Goal: Task Accomplishment & Management: Manage account settings

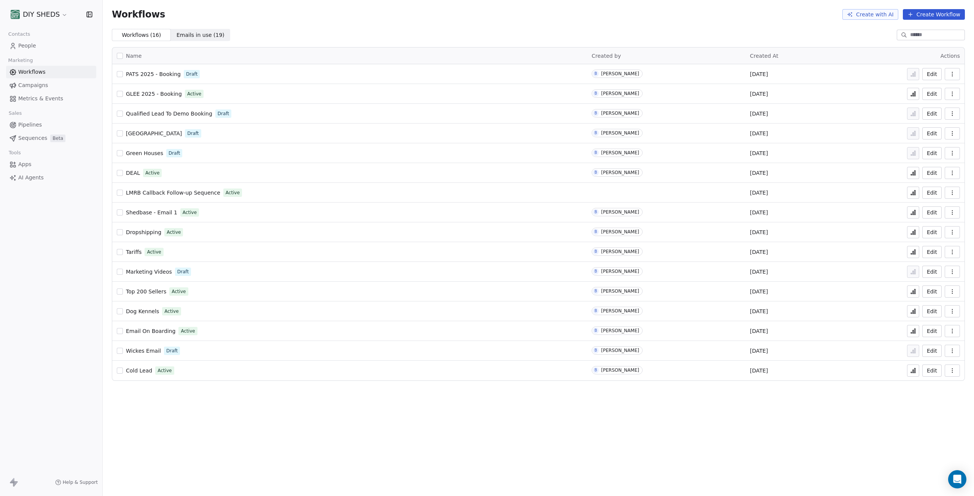
click at [35, 47] on link "People" at bounding box center [51, 46] width 90 height 13
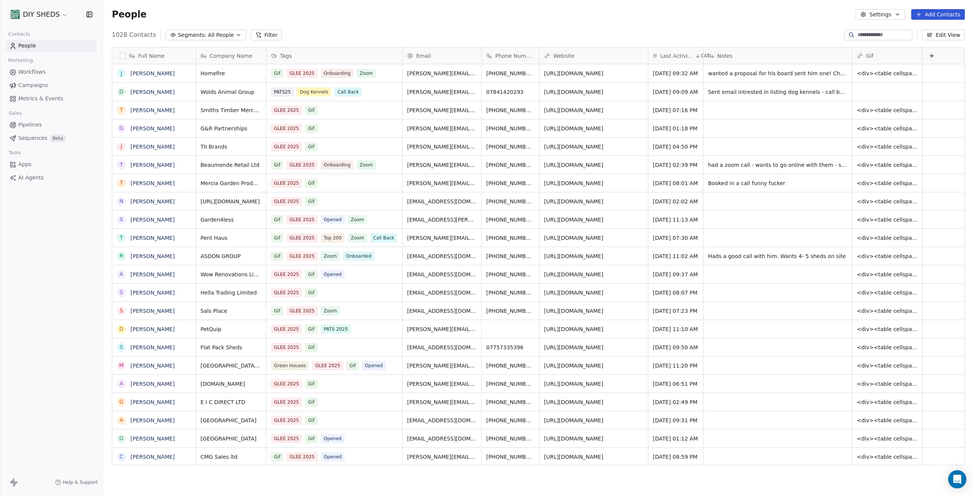
scroll to position [431, 865]
click at [208, 36] on span "All People" at bounding box center [221, 35] width 26 height 8
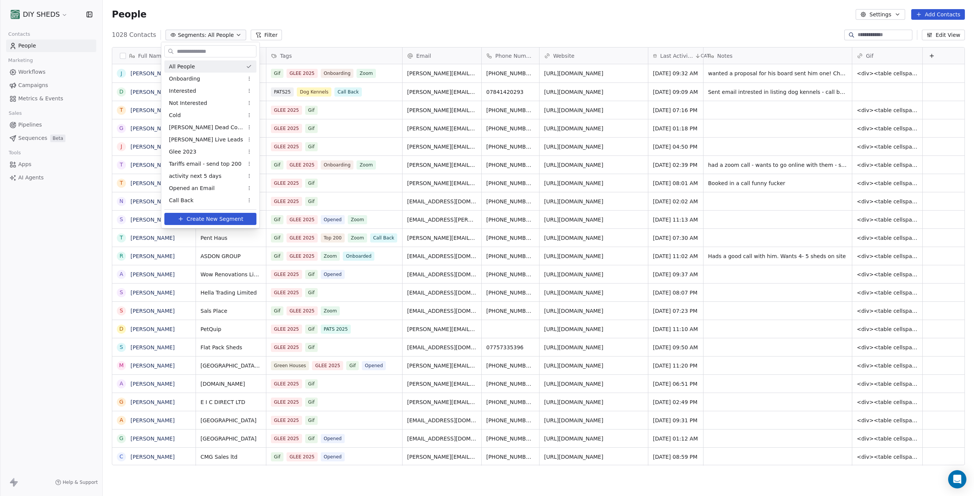
click at [252, 34] on html "DIY SHEDS Contacts People Marketing Workflows Campaigns Metrics & Events Sales …" at bounding box center [487, 248] width 974 height 496
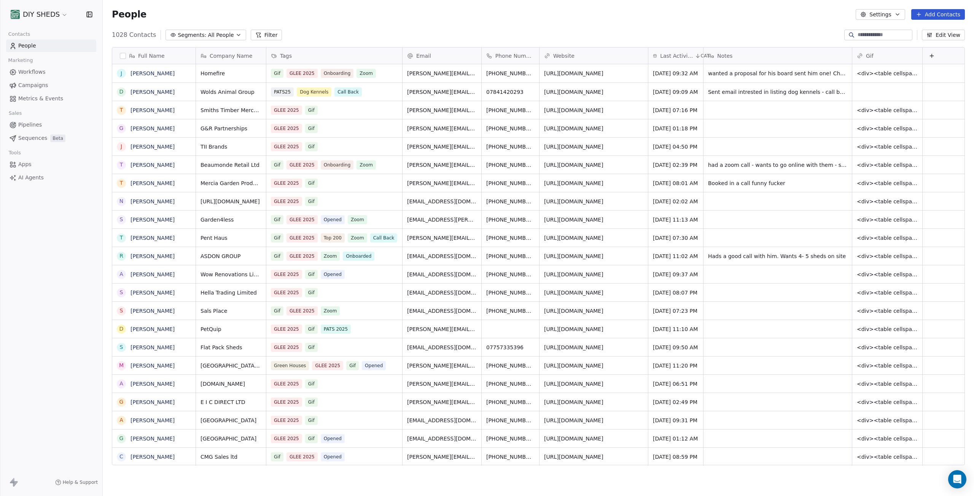
click at [255, 34] on icon at bounding box center [258, 35] width 6 height 6
click at [35, 33] on span "Add Filter" at bounding box center [30, 32] width 25 height 8
click at [37, 49] on span "Contact properties" at bounding box center [37, 50] width 49 height 8
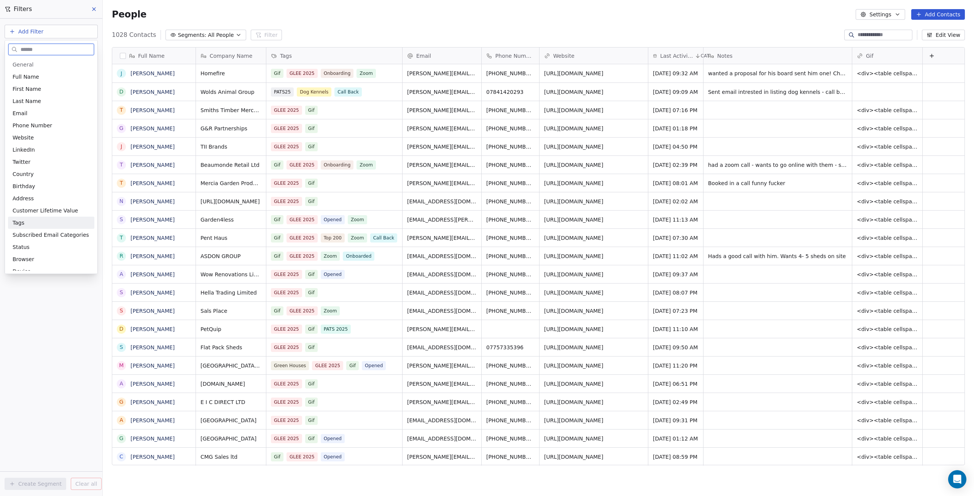
click at [30, 221] on div "Tags" at bounding box center [51, 223] width 77 height 8
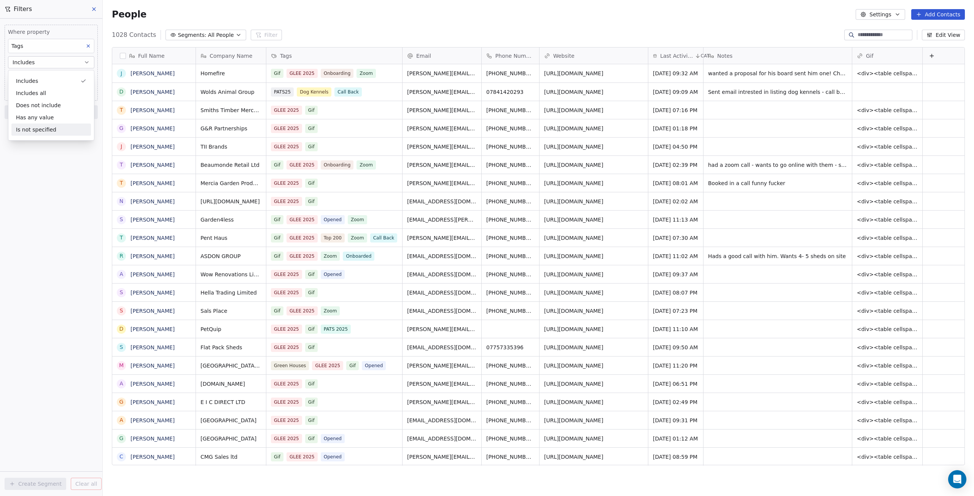
drag, startPoint x: 44, startPoint y: 157, endPoint x: 44, endPoint y: 151, distance: 6.1
click at [44, 156] on div "Where property Tags Includes Select Tags Add filter to this group Add another f…" at bounding box center [51, 258] width 102 height 478
click at [48, 73] on body "DIY SHEDS Contacts People Marketing Workflows Campaigns Metrics & Events Sales …" at bounding box center [487, 248] width 974 height 496
click at [50, 207] on span "PATS 2025" at bounding box center [39, 207] width 29 height 8
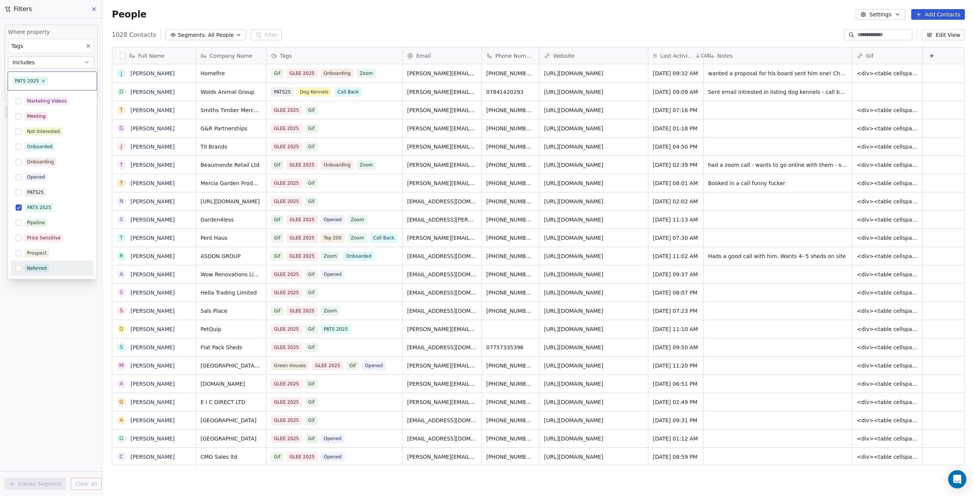
click at [65, 306] on html "DIY SHEDS Contacts People Marketing Workflows Campaigns Metrics & Events Sales …" at bounding box center [487, 248] width 974 height 496
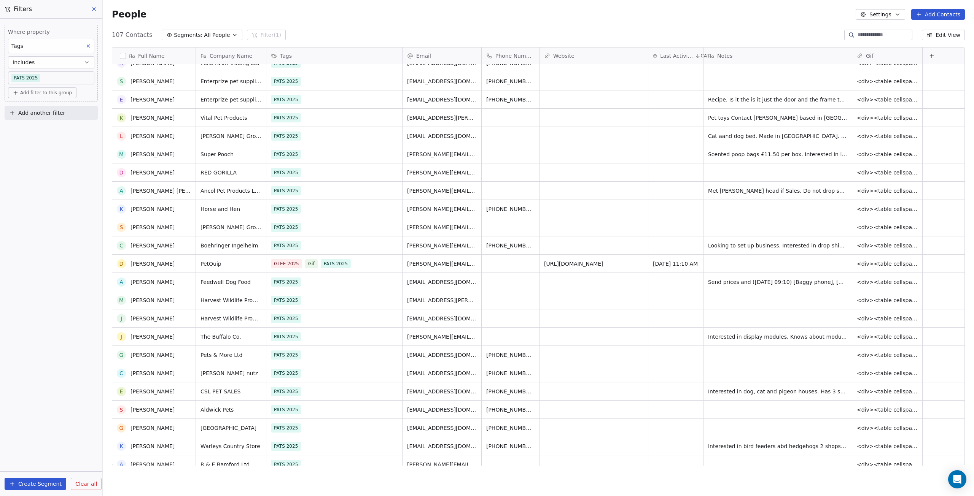
scroll to position [0, 0]
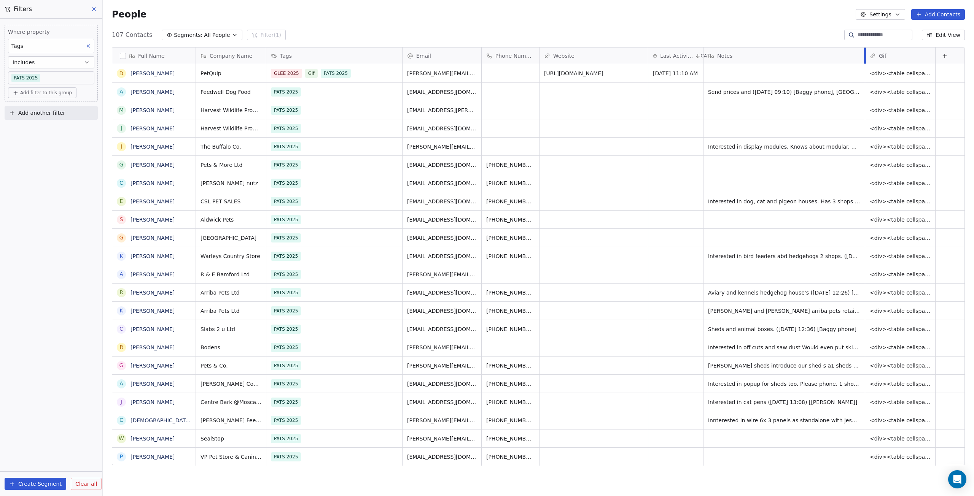
drag, startPoint x: 851, startPoint y: 58, endPoint x: 864, endPoint y: 64, distance: 14.0
click at [864, 64] on div at bounding box center [865, 56] width 2 height 16
click at [765, 29] on div "107 Contacts Segments: All People Filter (1) Edit View" at bounding box center [538, 35] width 871 height 12
click at [888, 37] on input at bounding box center [883, 35] width 53 height 8
type input "**********"
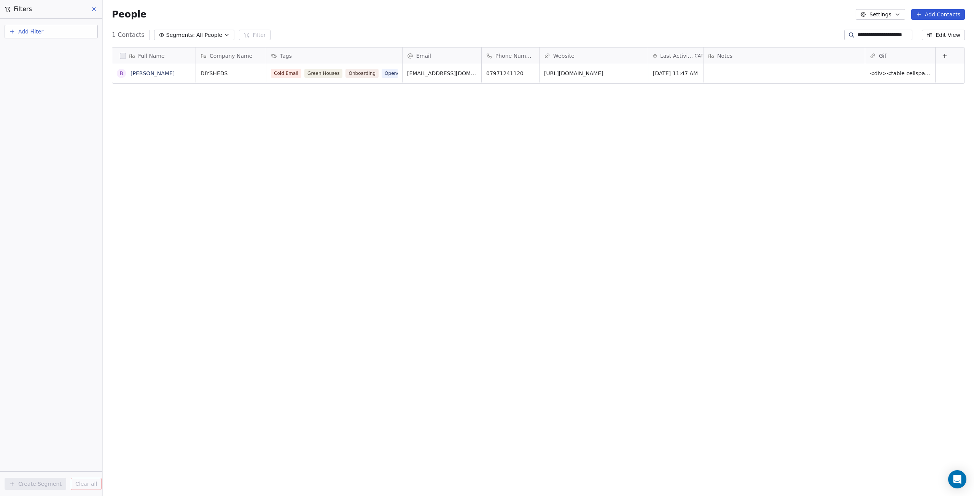
scroll to position [431, 865]
drag, startPoint x: 384, startPoint y: 79, endPoint x: 385, endPoint y: 83, distance: 4.6
click at [385, 83] on div "DIYSHEDS Cold Email Green Houses Onboarding Opened Tariffs Email Top 200 GLEE 2…" at bounding box center [587, 265] width 782 height 402
click at [382, 79] on div "Cold Email Green Houses Onboarding Opened Tariffs Email Top 200 GLEE 2025 Gif" at bounding box center [327, 84] width 112 height 33
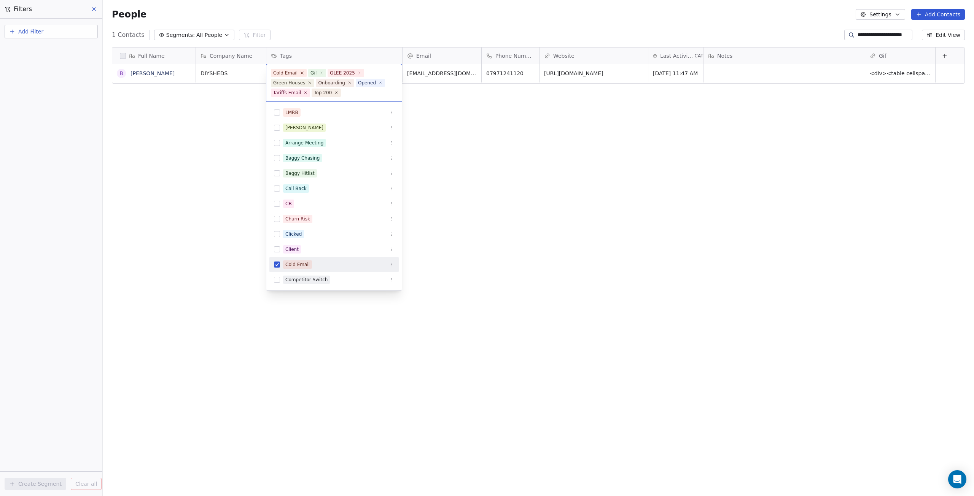
click at [483, 124] on html "**********" at bounding box center [487, 248] width 974 height 496
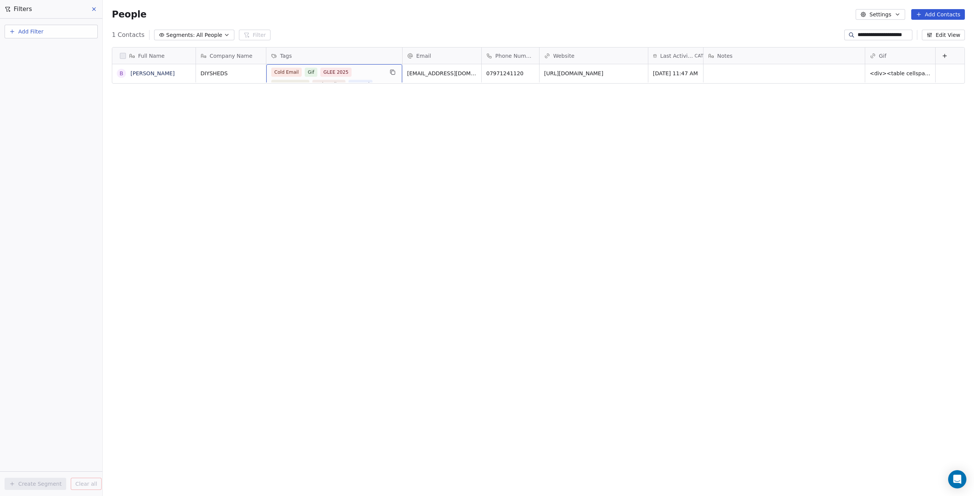
click at [310, 73] on span "Gif" at bounding box center [311, 72] width 13 height 9
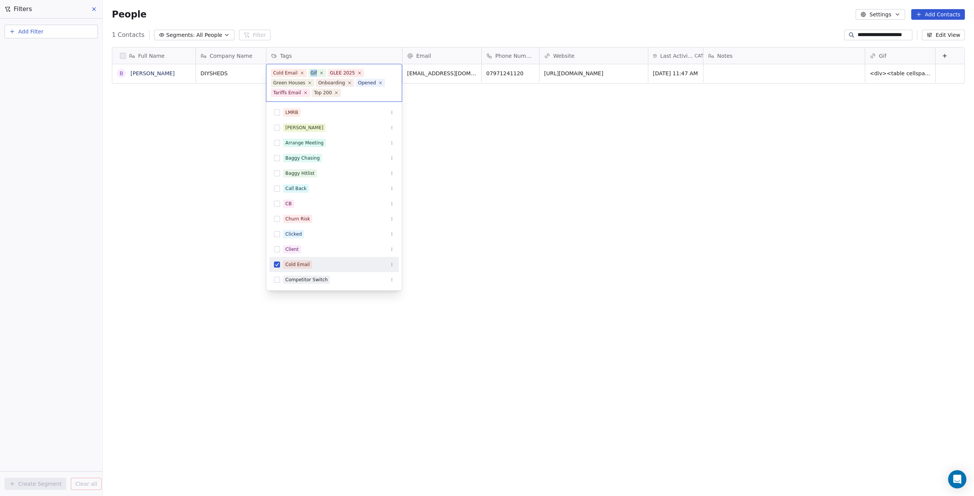
click at [310, 73] on div "Gif" at bounding box center [313, 73] width 6 height 7
click at [321, 72] on icon at bounding box center [321, 72] width 5 height 5
click at [295, 92] on icon at bounding box center [295, 92] width 5 height 5
click at [302, 82] on icon at bounding box center [304, 82] width 5 height 5
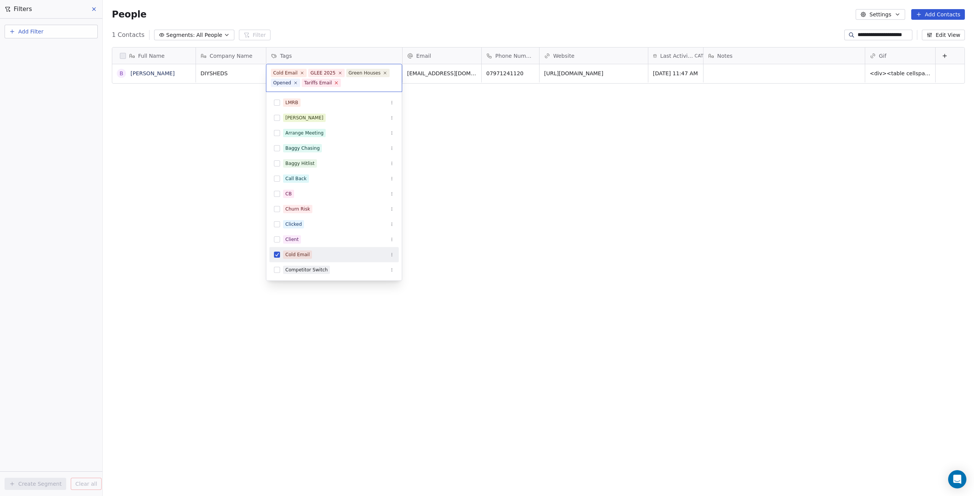
click at [335, 83] on icon at bounding box center [336, 83] width 3 height 3
click at [337, 72] on icon at bounding box center [339, 72] width 5 height 5
click at [346, 72] on icon at bounding box center [347, 73] width 3 height 3
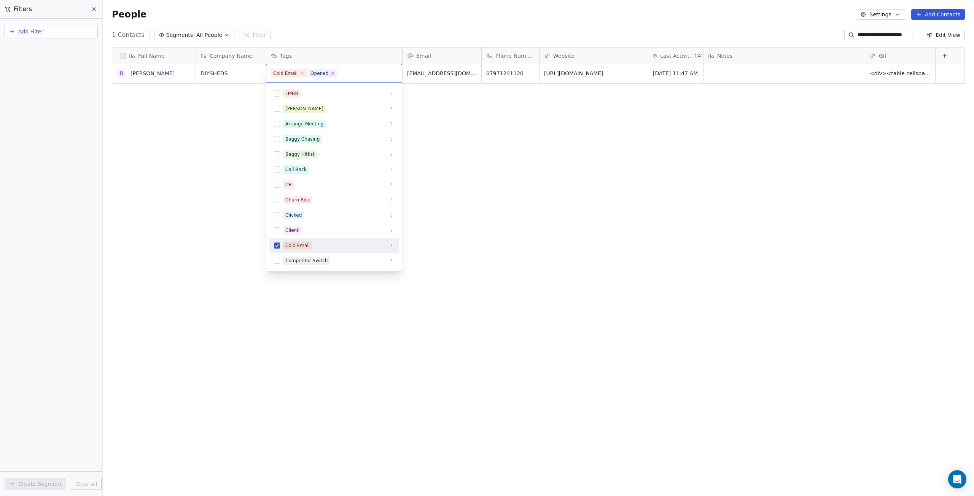
click at [332, 73] on icon at bounding box center [333, 73] width 3 height 3
click at [302, 73] on icon at bounding box center [301, 73] width 5 height 5
click at [302, 73] on input "text" at bounding box center [334, 73] width 126 height 8
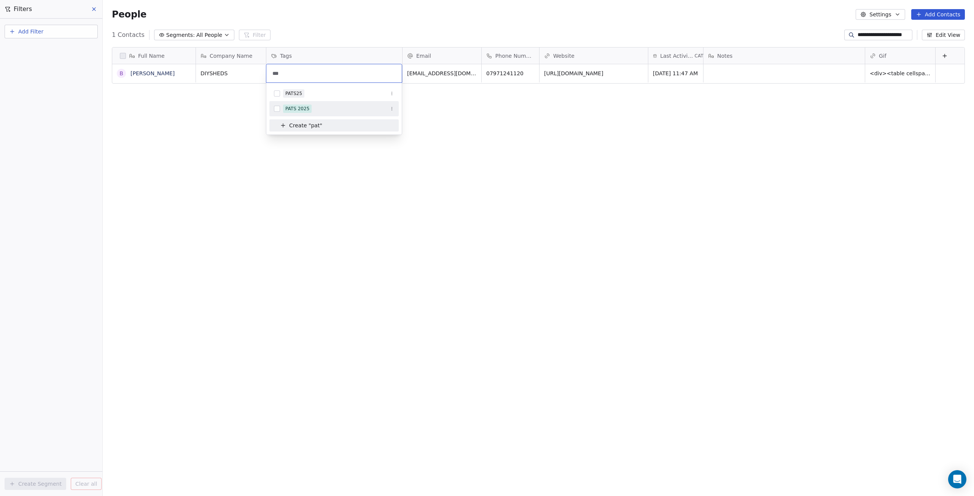
type input "***"
click at [283, 110] on span "PATS 2025" at bounding box center [297, 109] width 29 height 8
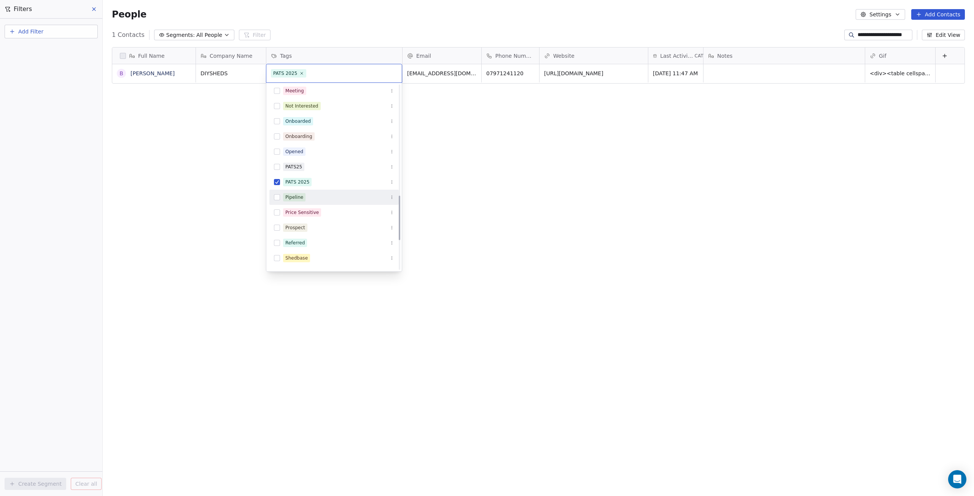
scroll to position [456, 0]
click at [392, 155] on icon "Suggestions" at bounding box center [391, 154] width 5 height 5
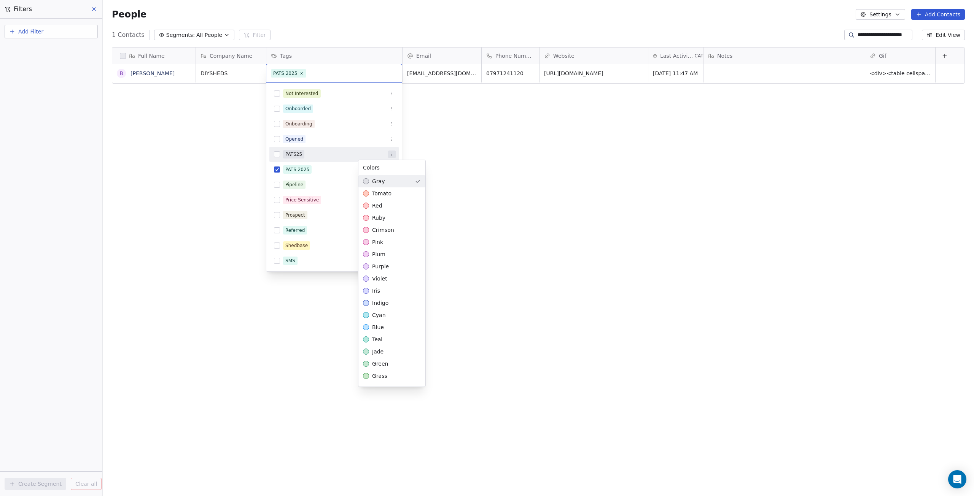
click at [392, 155] on html "**********" at bounding box center [487, 248] width 974 height 496
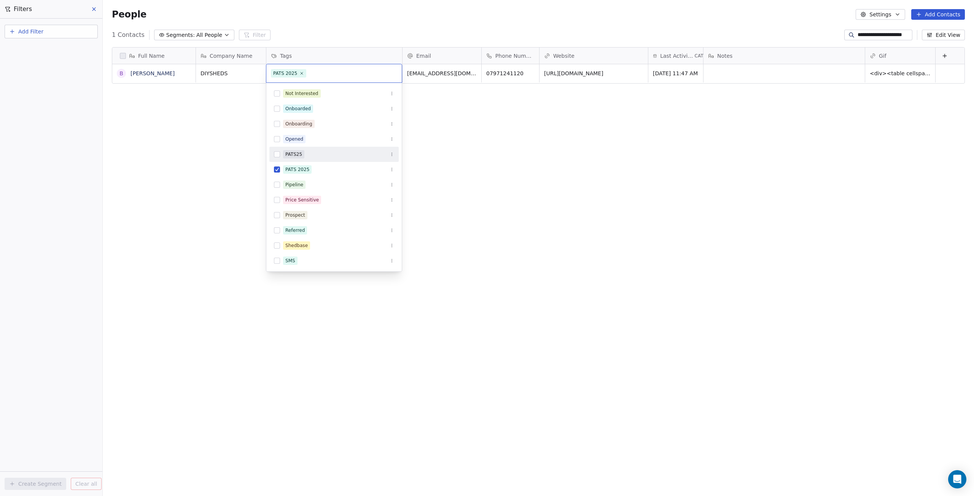
click at [567, 194] on html "**********" at bounding box center [487, 248] width 974 height 496
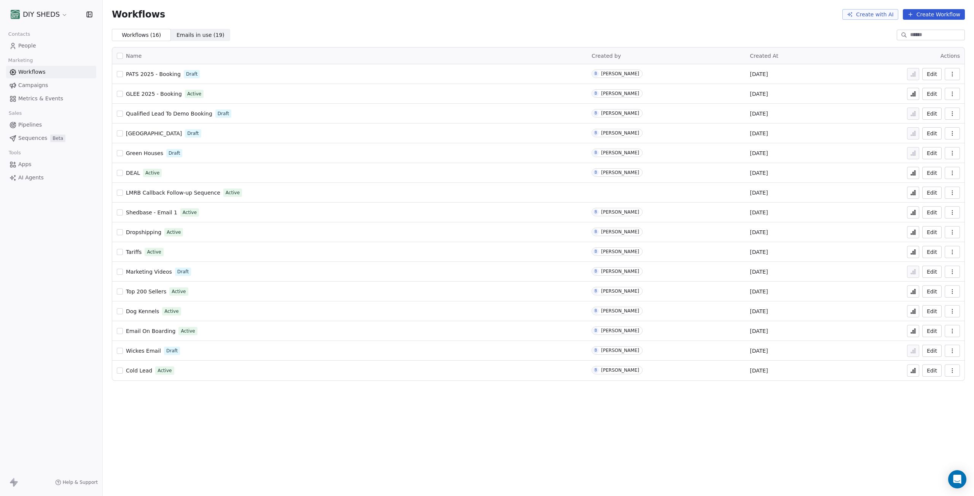
click at [169, 77] on span "PATS 2025 - Booking" at bounding box center [153, 74] width 55 height 6
click at [33, 45] on span "People" at bounding box center [27, 46] width 18 height 8
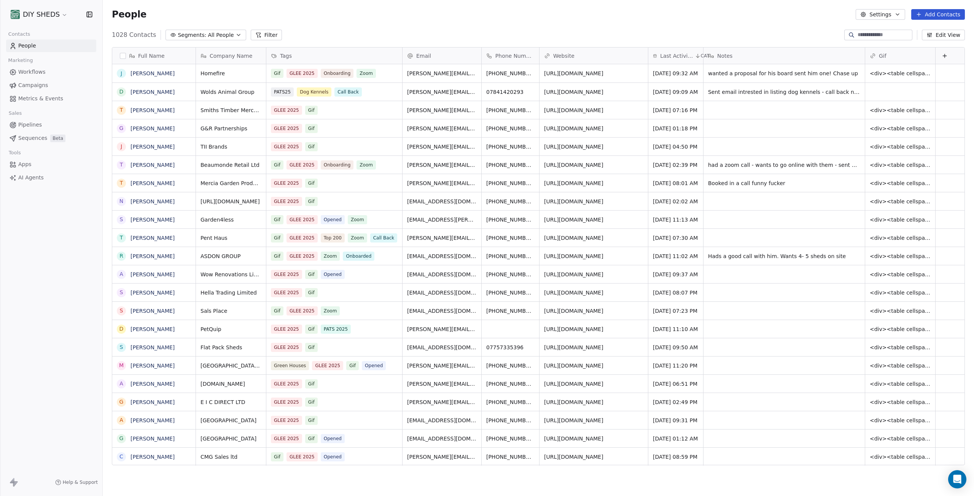
scroll to position [431, 865]
click at [873, 35] on input at bounding box center [883, 35] width 53 height 8
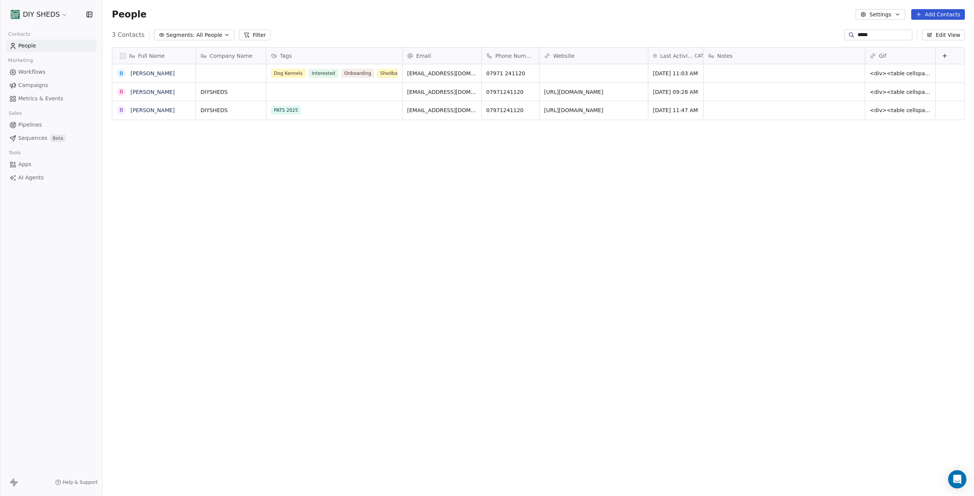
type input "**********"
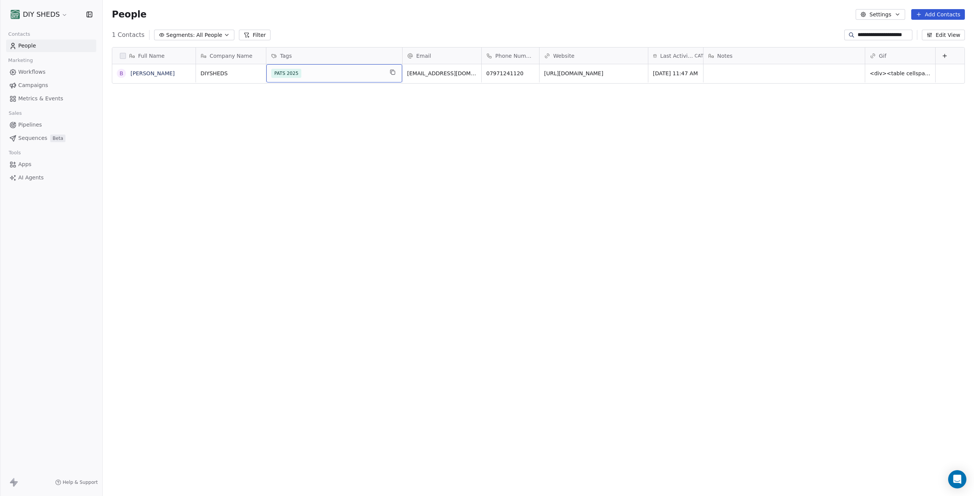
click at [357, 74] on div "PATS 2025" at bounding box center [327, 73] width 112 height 9
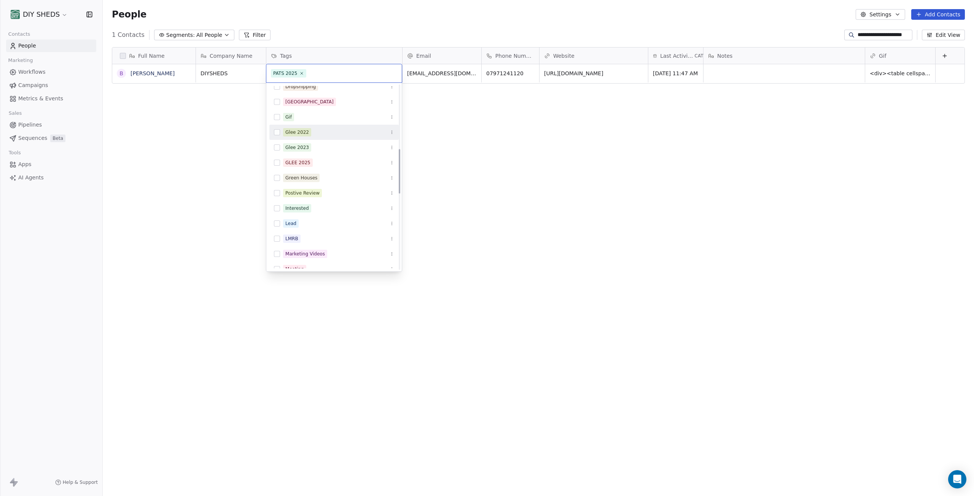
scroll to position [228, 0]
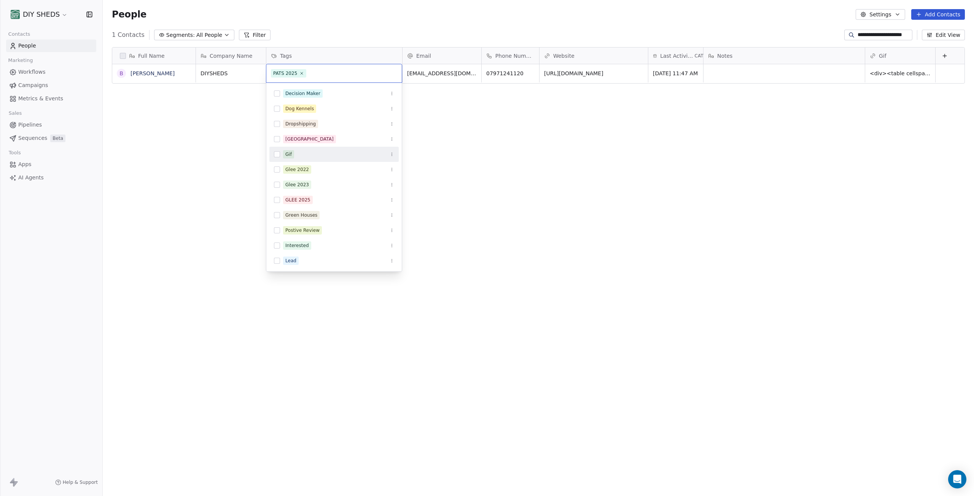
click at [297, 154] on div "Gif" at bounding box center [338, 154] width 111 height 8
click at [521, 151] on html "**********" at bounding box center [487, 248] width 974 height 496
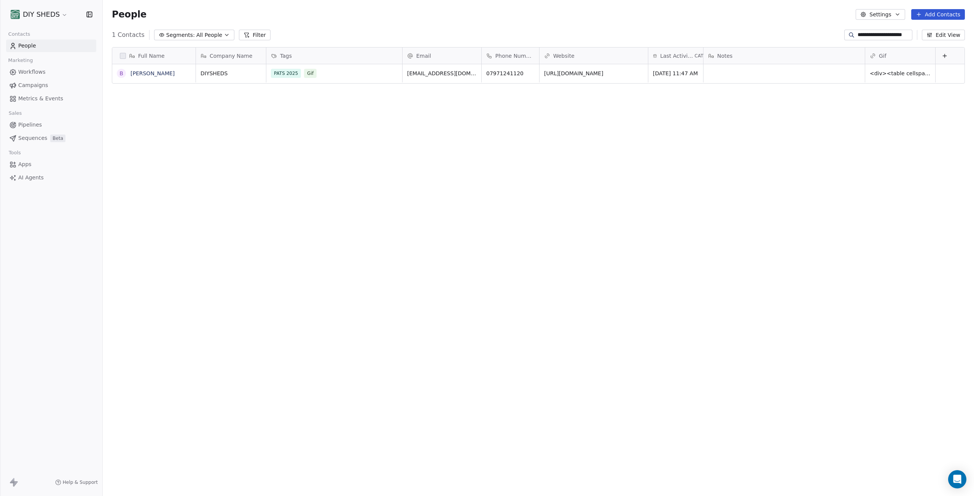
click at [25, 66] on span "Marketing" at bounding box center [20, 60] width 31 height 11
click at [30, 69] on span "Workflows" at bounding box center [31, 72] width 27 height 8
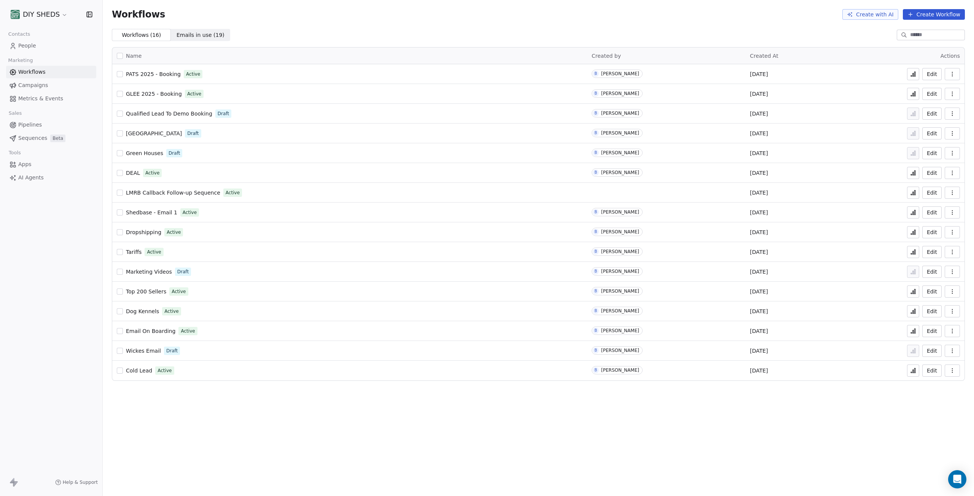
click at [146, 76] on span "PATS 2025 - Booking" at bounding box center [153, 74] width 55 height 6
click at [956, 73] on button "button" at bounding box center [951, 74] width 15 height 12
click at [931, 97] on div "Analytics" at bounding box center [932, 92] width 49 height 12
click at [913, 74] on icon at bounding box center [912, 74] width 1 height 3
click at [32, 47] on span "People" at bounding box center [27, 46] width 18 height 8
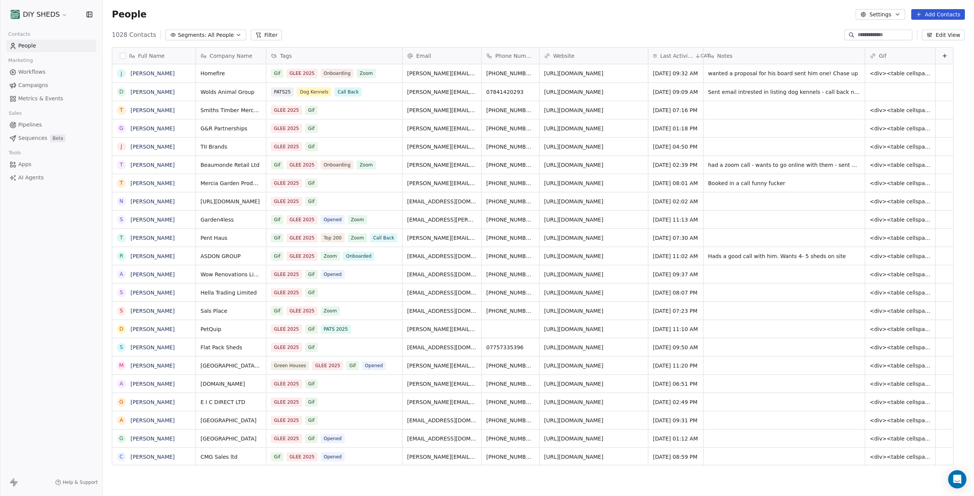
scroll to position [431, 865]
click at [878, 38] on input at bounding box center [883, 35] width 53 height 8
type input "**********"
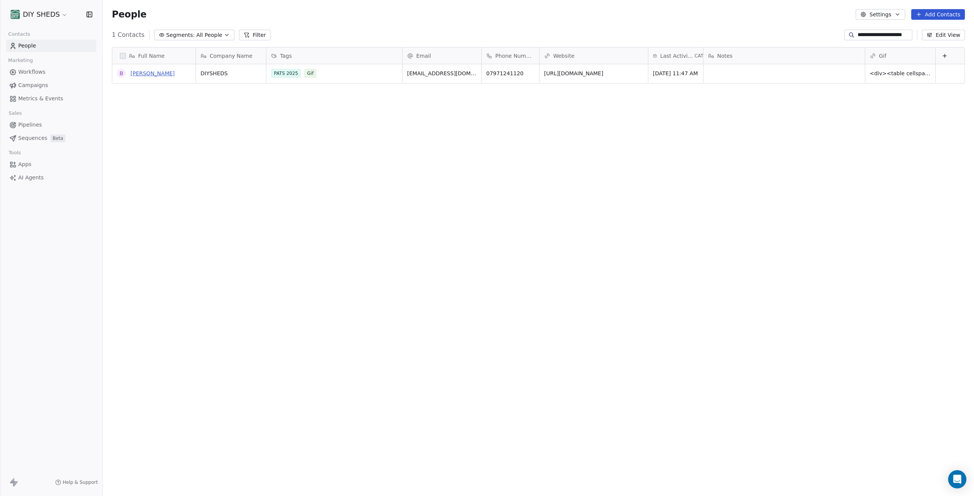
click at [141, 73] on link "[PERSON_NAME]" at bounding box center [152, 73] width 44 height 6
click at [29, 70] on span "Workflows" at bounding box center [31, 72] width 27 height 8
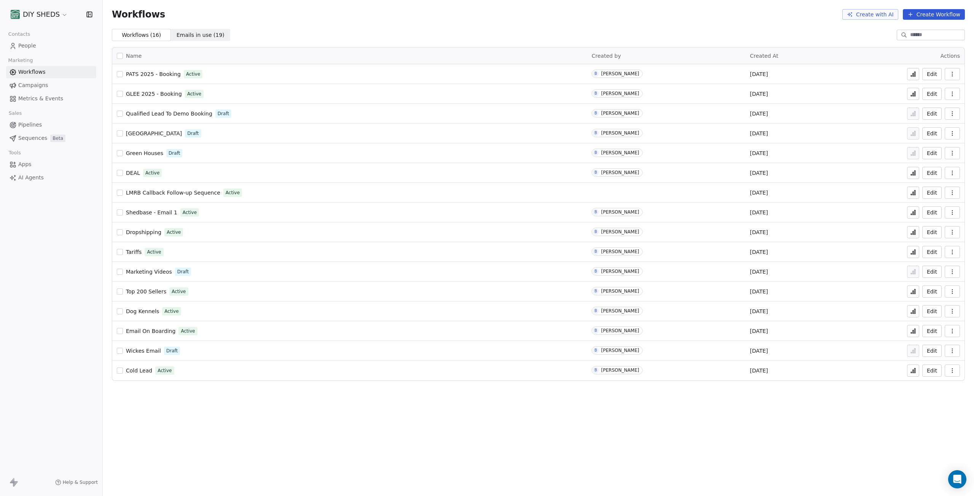
click at [162, 74] on span "PATS 2025 - Booking" at bounding box center [153, 74] width 55 height 6
click at [915, 75] on icon at bounding box center [914, 74] width 1 height 5
click at [32, 43] on span "People" at bounding box center [27, 46] width 18 height 8
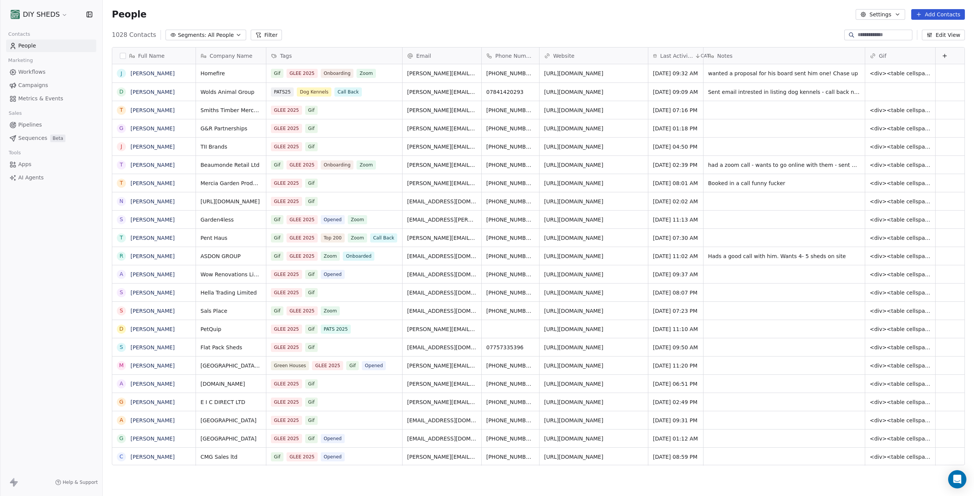
scroll to position [431, 865]
click at [858, 35] on input at bounding box center [883, 35] width 53 height 8
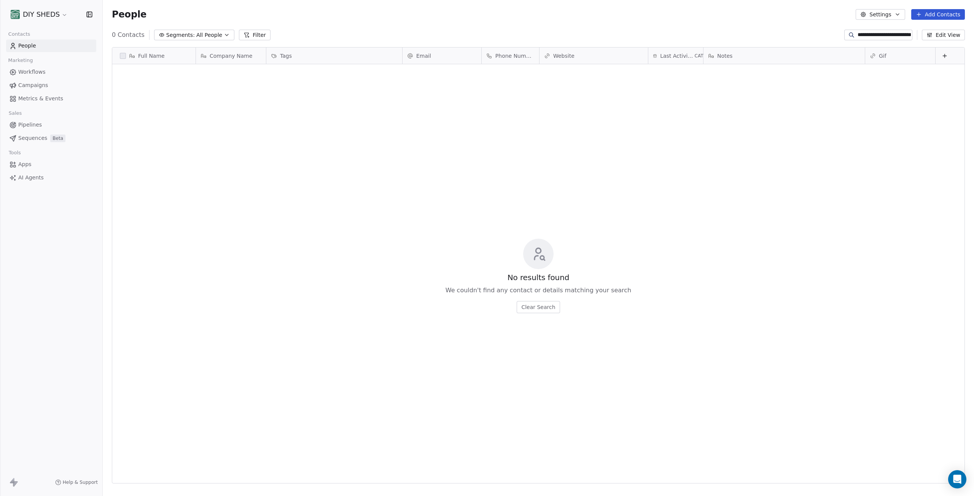
click at [882, 36] on input "**********" at bounding box center [883, 35] width 53 height 8
click at [249, 37] on button "Filter" at bounding box center [255, 35] width 32 height 11
click at [92, 8] on icon at bounding box center [94, 9] width 6 height 6
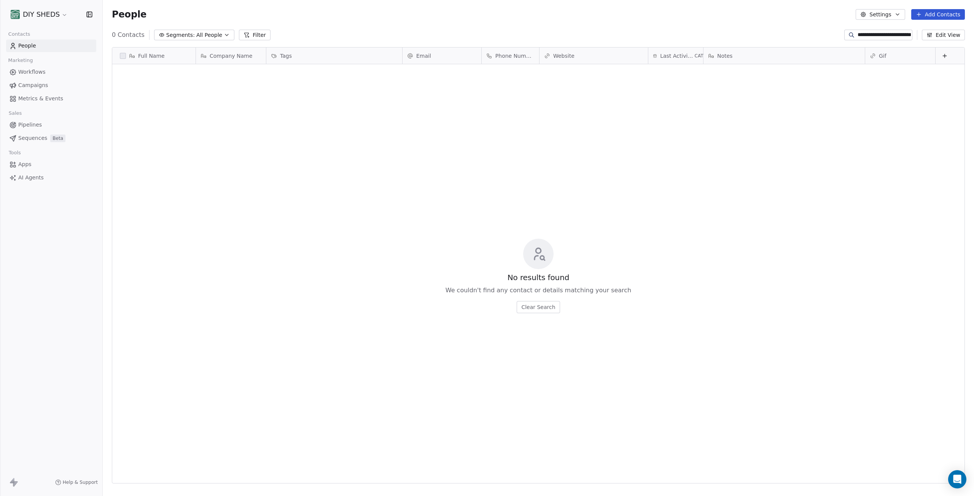
click at [888, 37] on input "**********" at bounding box center [883, 35] width 53 height 8
click at [888, 38] on input "**********" at bounding box center [883, 35] width 53 height 8
type input "**********"
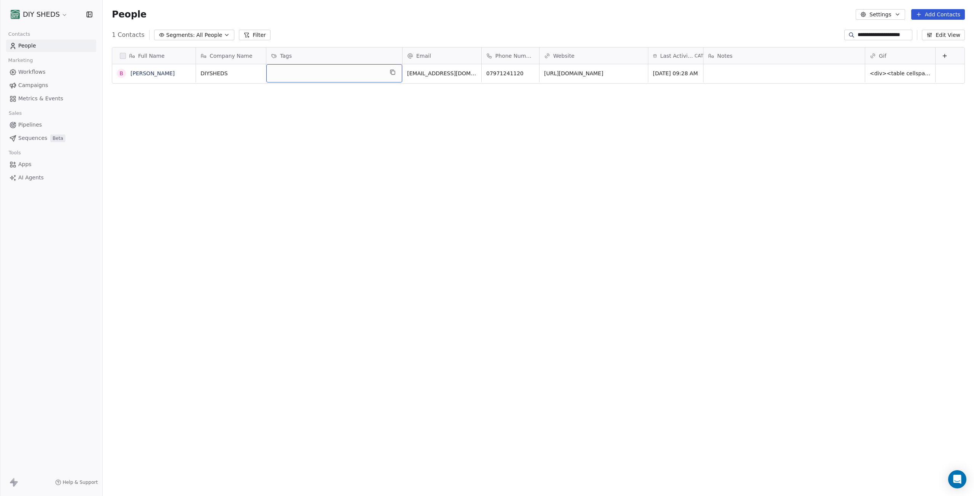
click at [338, 78] on div "grid" at bounding box center [334, 73] width 136 height 18
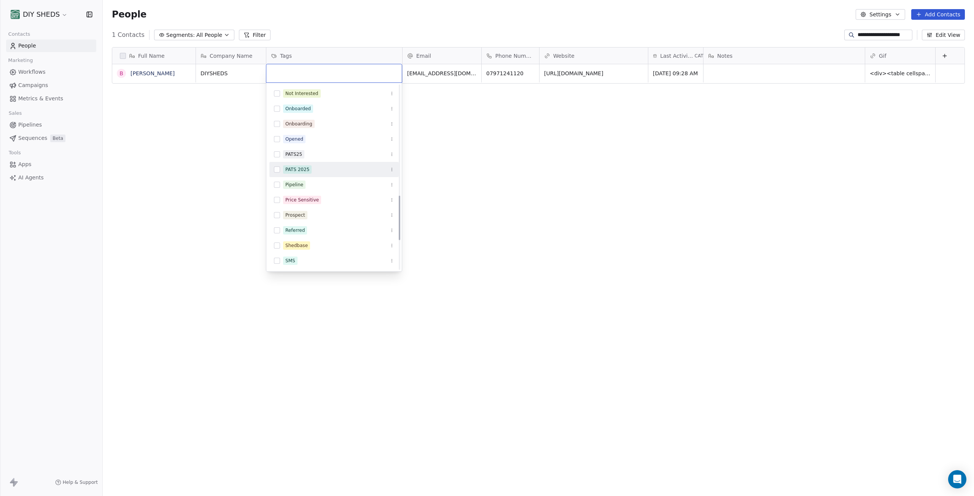
scroll to position [494, 0]
click at [308, 137] on div "PATS 2025" at bounding box center [333, 131] width 129 height 12
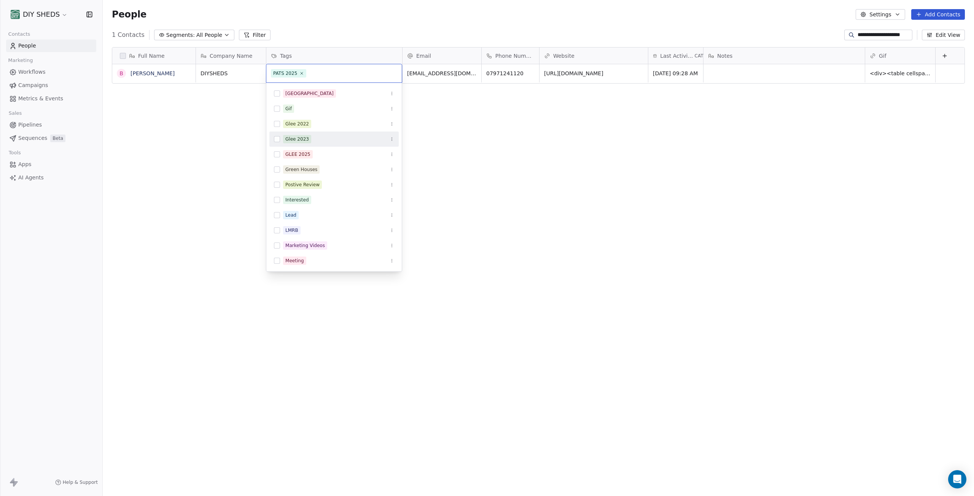
click at [461, 152] on html "**********" at bounding box center [487, 248] width 974 height 496
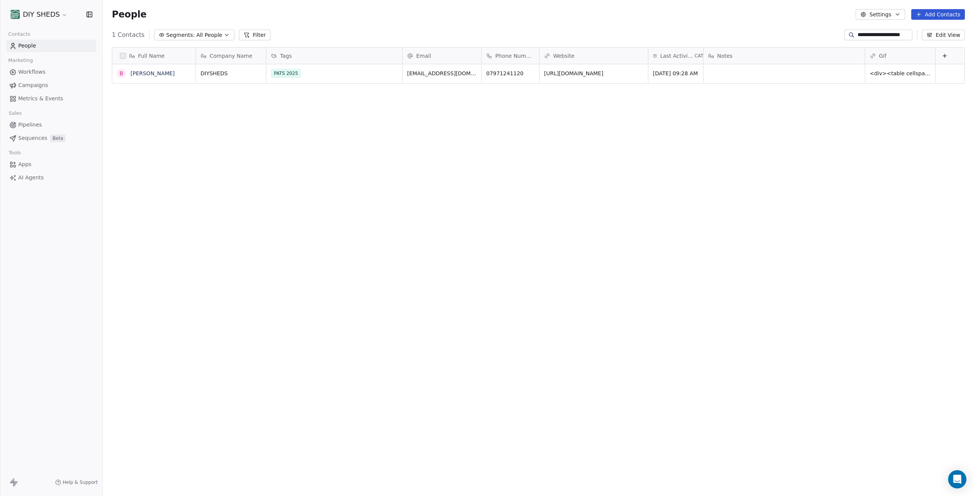
click at [27, 47] on span "People" at bounding box center [27, 46] width 18 height 8
click at [28, 73] on span "Workflows" at bounding box center [31, 72] width 27 height 8
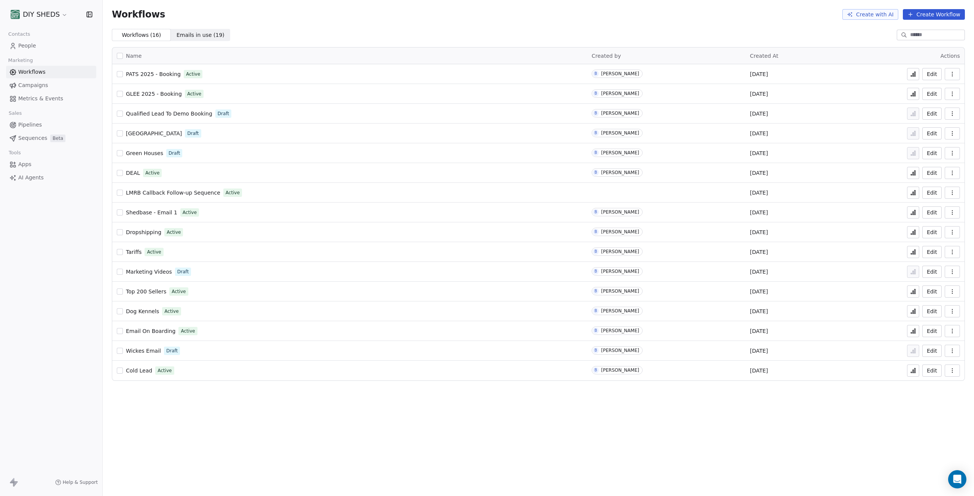
click at [145, 73] on span "PATS 2025 - Booking" at bounding box center [153, 74] width 55 height 6
click at [913, 75] on icon at bounding box center [913, 74] width 6 height 6
click at [36, 43] on link "People" at bounding box center [51, 46] width 90 height 13
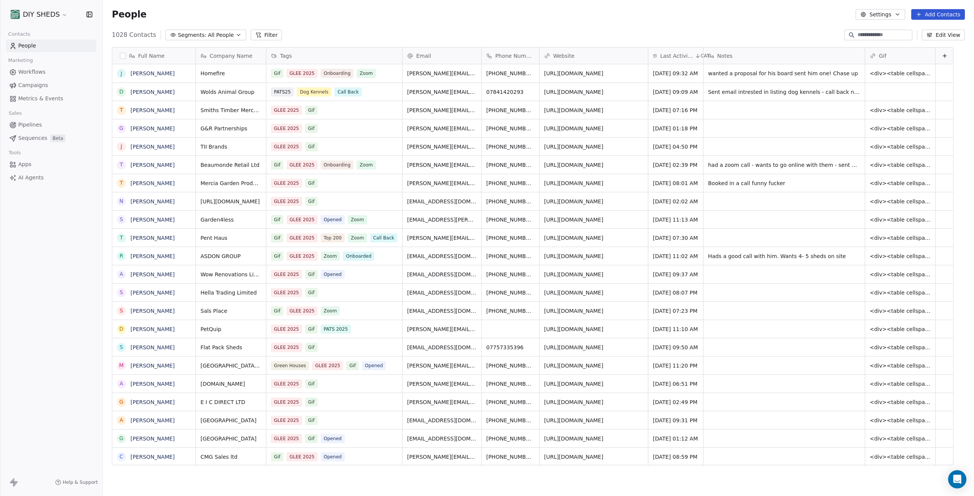
scroll to position [431, 865]
click at [871, 31] on div at bounding box center [878, 35] width 68 height 11
click at [871, 33] on input at bounding box center [883, 35] width 53 height 8
type input "**********"
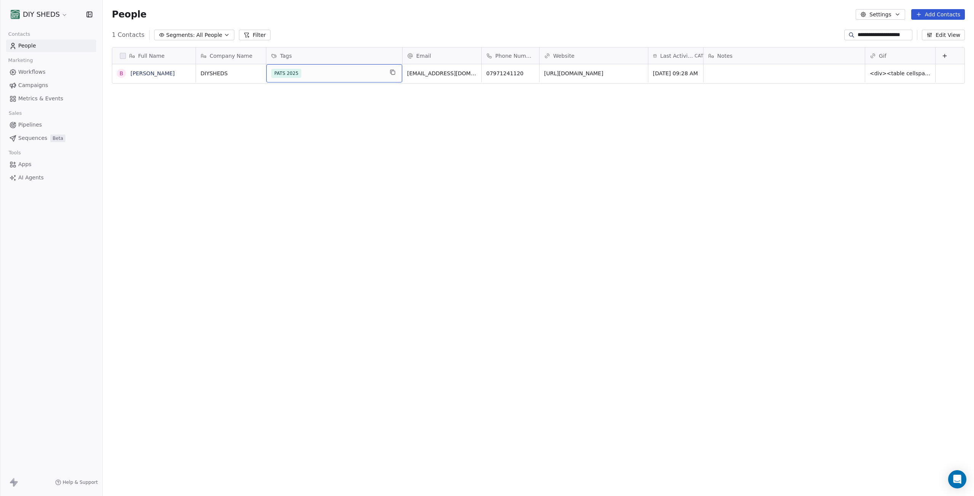
click at [308, 75] on div "PATS 2025" at bounding box center [327, 73] width 112 height 9
click at [308, 75] on input "text" at bounding box center [352, 73] width 89 height 8
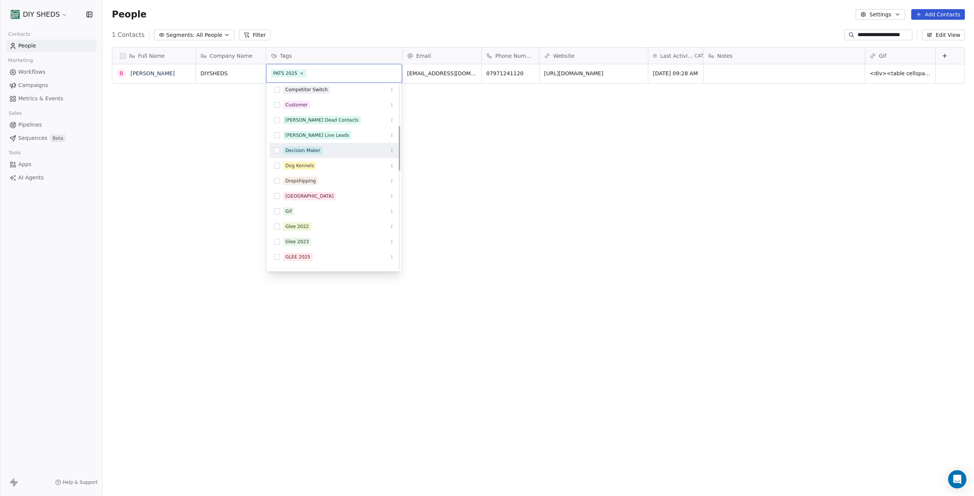
scroll to position [190, 0]
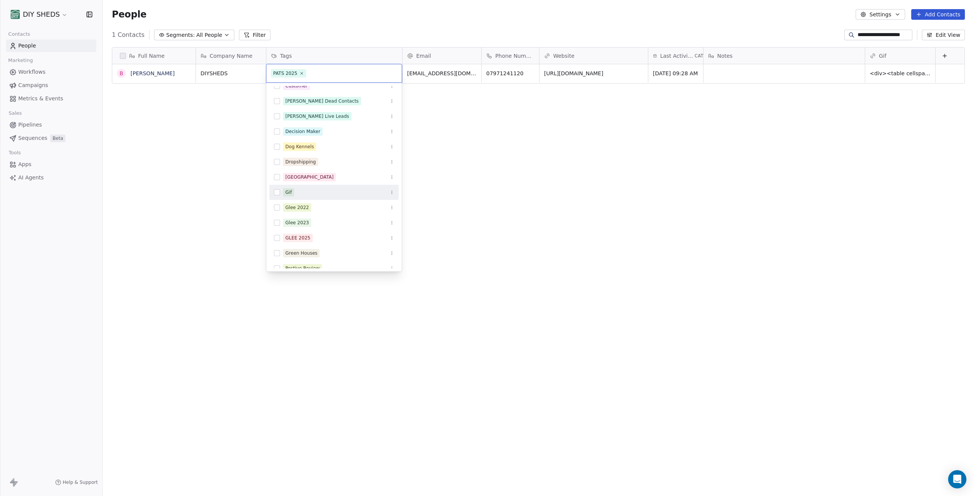
click at [280, 191] on div "Gif" at bounding box center [333, 192] width 129 height 12
click at [402, 30] on html "**********" at bounding box center [487, 248] width 974 height 496
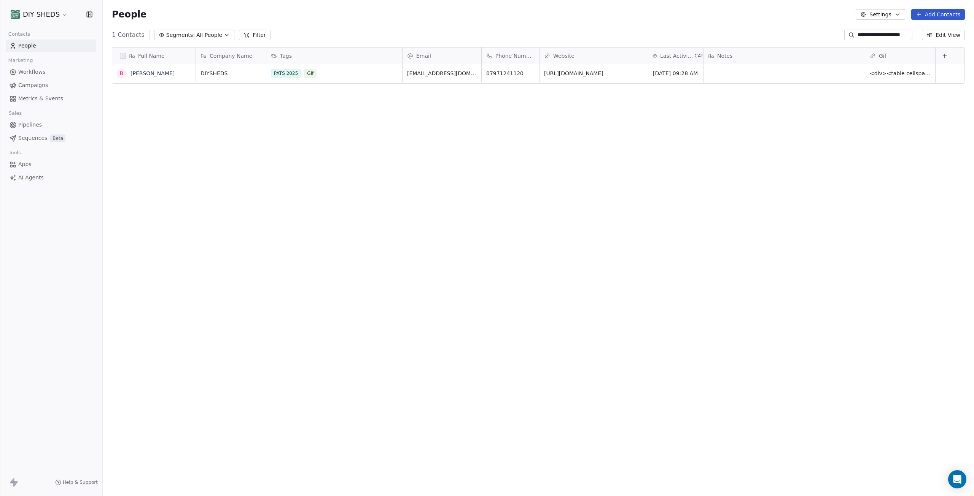
click at [28, 71] on span "Workflows" at bounding box center [31, 72] width 27 height 8
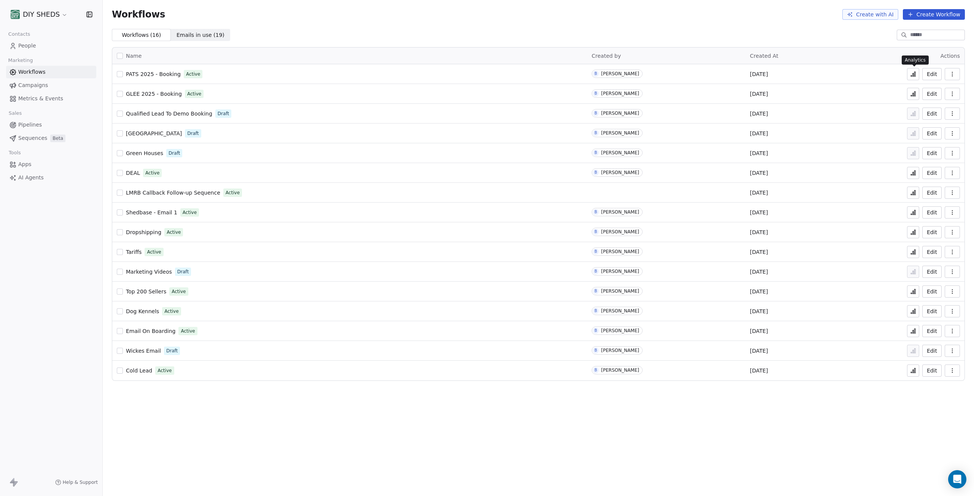
click at [913, 74] on icon at bounding box center [912, 74] width 1 height 3
click at [767, 75] on span "[DATE]" at bounding box center [759, 74] width 18 height 8
click at [934, 75] on button "Edit" at bounding box center [931, 74] width 19 height 12
click at [913, 75] on icon at bounding box center [912, 74] width 1 height 3
click at [954, 73] on icon "button" at bounding box center [952, 74] width 6 height 6
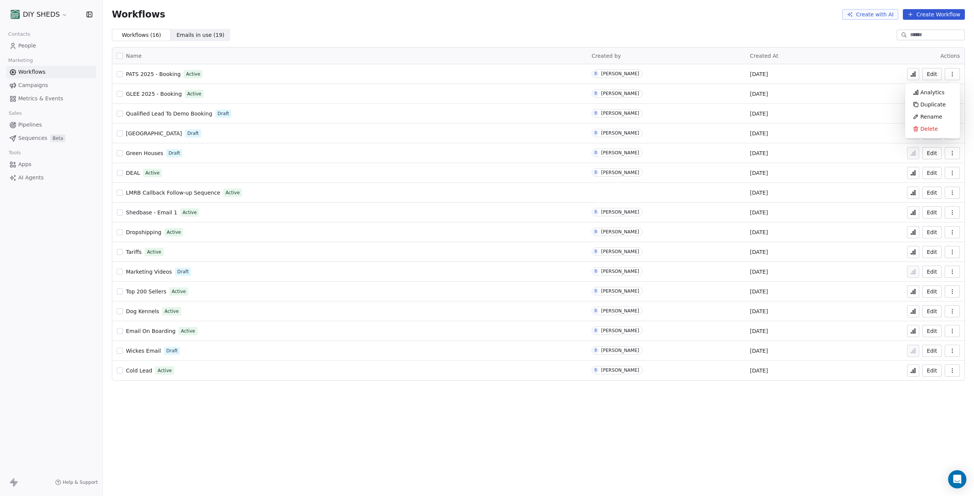
click at [953, 73] on icon "button" at bounding box center [952, 74] width 6 height 6
click at [956, 74] on button "button" at bounding box center [951, 74] width 15 height 12
click at [958, 73] on button "button" at bounding box center [951, 74] width 15 height 12
click at [915, 78] on button at bounding box center [913, 74] width 12 height 12
click at [916, 95] on button at bounding box center [913, 94] width 12 height 12
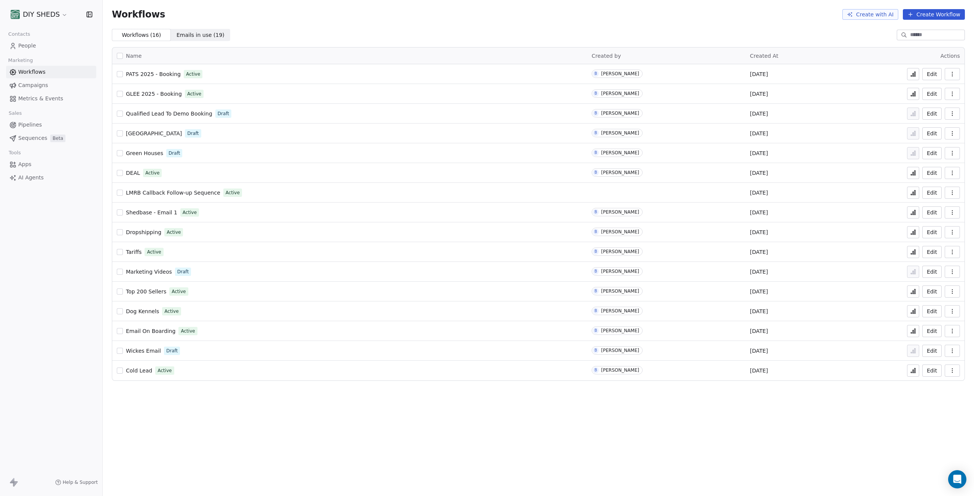
click at [166, 74] on span "PATS 2025 - Booking" at bounding box center [153, 74] width 55 height 6
click at [935, 73] on button "Edit" at bounding box center [931, 74] width 19 height 12
click at [935, 75] on button "Edit" at bounding box center [931, 74] width 19 height 12
click at [915, 76] on icon at bounding box center [914, 74] width 1 height 5
click at [935, 76] on button "Edit" at bounding box center [931, 74] width 19 height 12
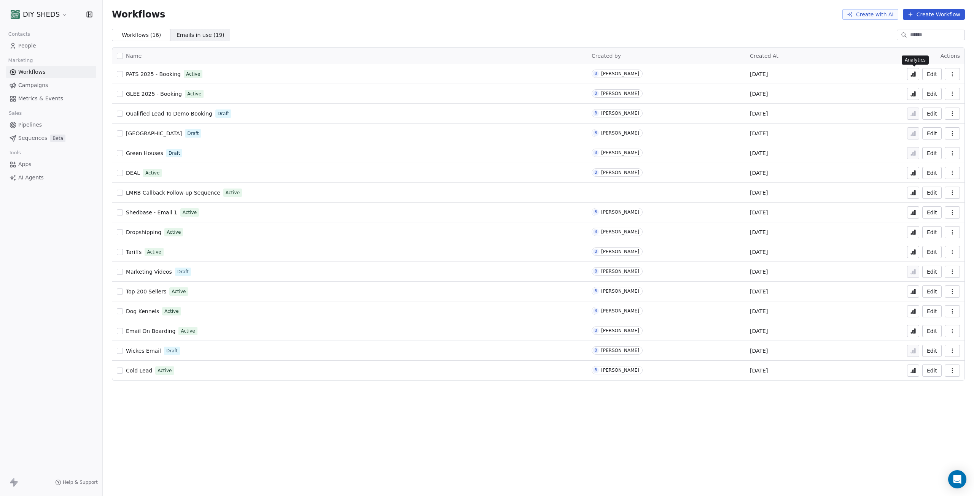
click at [916, 78] on button at bounding box center [913, 74] width 12 height 12
click at [915, 72] on icon at bounding box center [914, 74] width 1 height 5
click at [965, 482] on body "DIY SHEDS Contacts People Marketing Workflows Campaigns Metrics & Events Sales …" at bounding box center [487, 248] width 974 height 496
click at [955, 479] on icon "Open Intercom Messenger" at bounding box center [956, 480] width 9 height 10
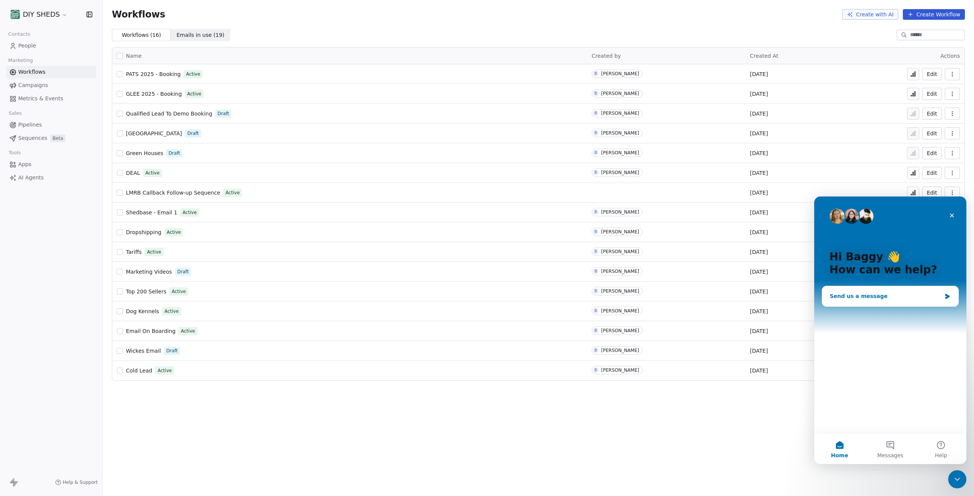
click at [872, 296] on div "Send us a message" at bounding box center [884, 296] width 111 height 8
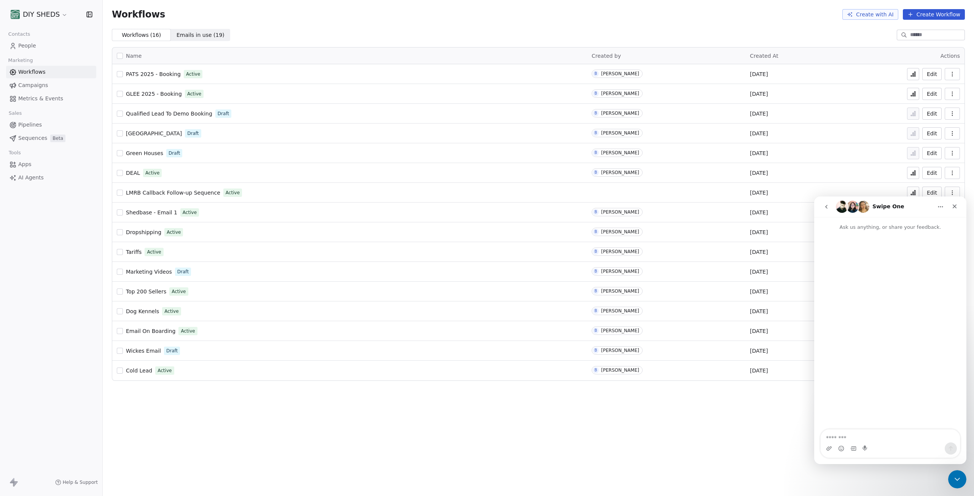
click at [889, 437] on textarea "Message…" at bounding box center [889, 436] width 139 height 13
type textarea "**********"
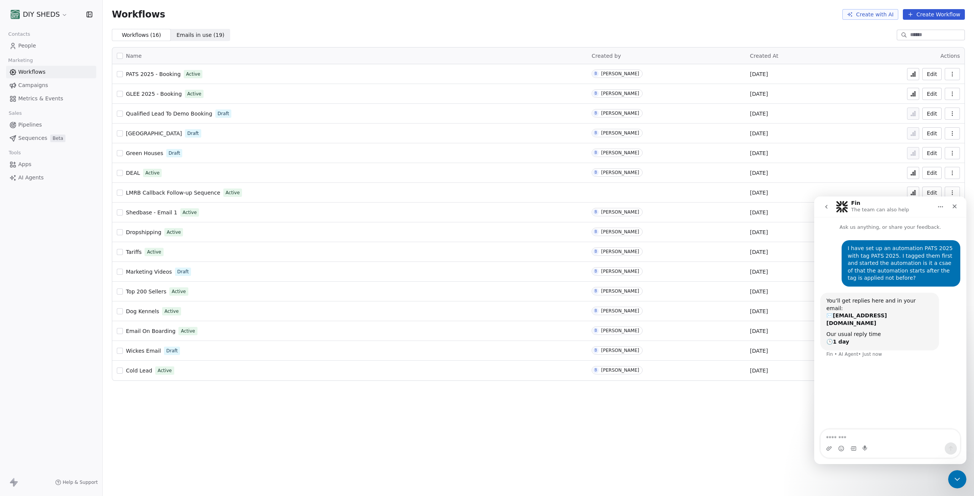
click at [911, 73] on icon at bounding box center [913, 74] width 6 height 6
click at [783, 436] on div "Workflows Create with AI Create Workflow Workflows ( 16 ) Workflows ( 16 ) Emai…" at bounding box center [538, 248] width 871 height 496
click at [956, 484] on div "Close Intercom Messenger" at bounding box center [956, 478] width 18 height 18
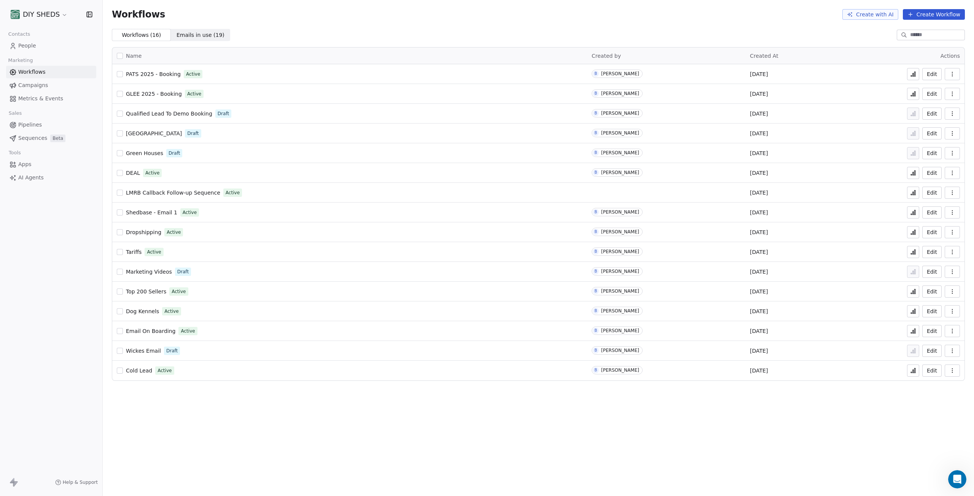
click at [915, 77] on button at bounding box center [913, 74] width 12 height 12
click at [41, 47] on link "People" at bounding box center [51, 46] width 90 height 13
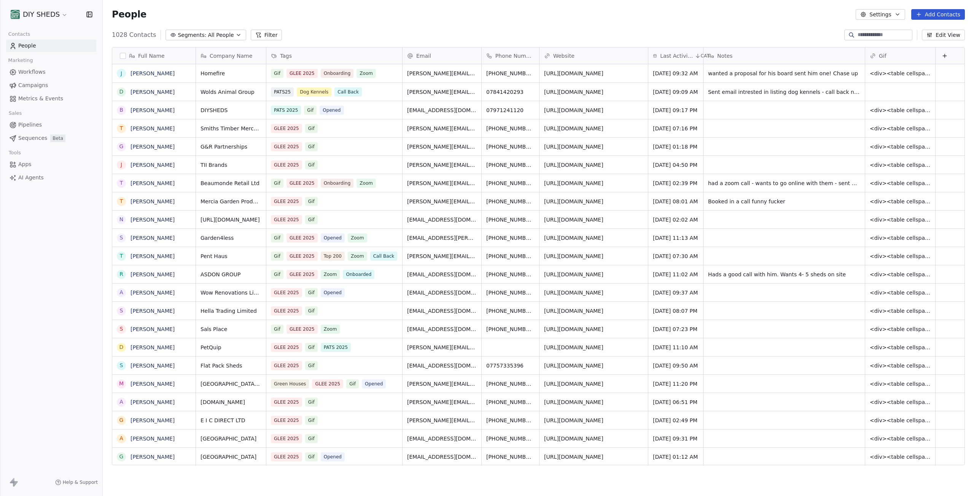
scroll to position [431, 865]
click at [263, 35] on button "Filter" at bounding box center [267, 35] width 32 height 11
click at [51, 30] on button "Add Filter" at bounding box center [51, 32] width 93 height 14
click at [46, 49] on span "Contact properties" at bounding box center [37, 50] width 49 height 8
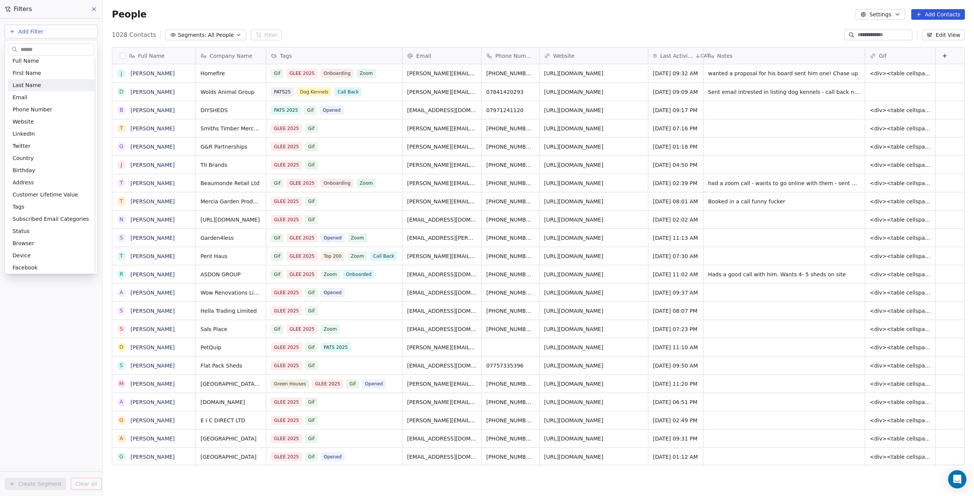
scroll to position [38, 0]
click at [27, 182] on div "Tags" at bounding box center [51, 185] width 77 height 8
click at [60, 85] on div "Includes" at bounding box center [50, 81] width 79 height 12
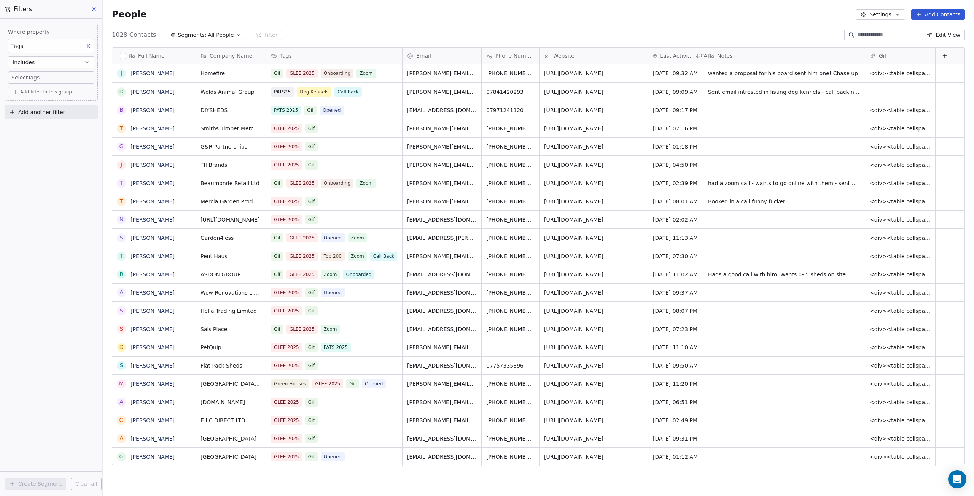
click at [52, 79] on body "DIY SHEDS Contacts People Marketing Workflows Campaigns Metrics & Events Sales …" at bounding box center [487, 248] width 974 height 496
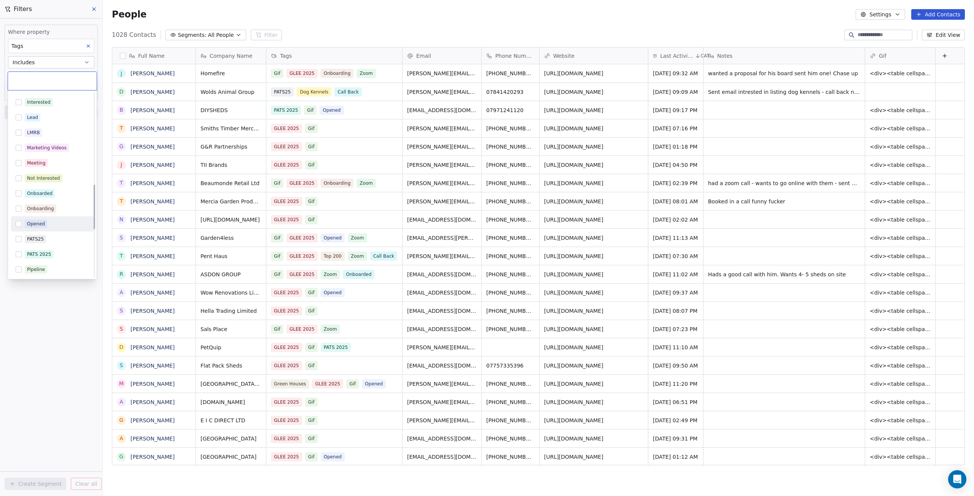
scroll to position [380, 0]
click at [47, 250] on div "PATS 2025" at bounding box center [39, 253] width 24 height 7
click at [41, 306] on html "DIY SHEDS Contacts People Marketing Workflows Campaigns Metrics & Events Sales …" at bounding box center [487, 248] width 974 height 496
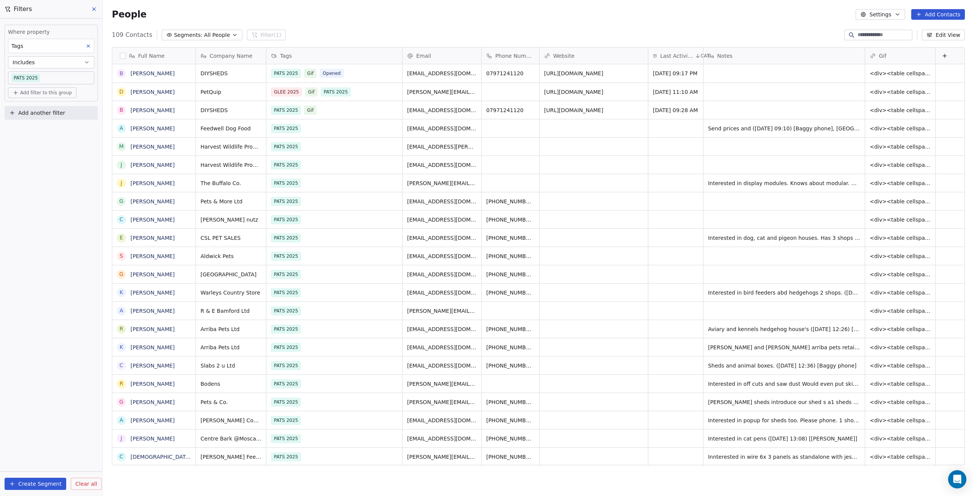
scroll to position [431, 865]
click at [126, 55] on div "Full Name" at bounding box center [153, 56] width 73 height 8
click at [122, 57] on html "DIY SHEDS Contacts People Marketing Workflows Campaigns Metrics & Events Sales …" at bounding box center [487, 248] width 974 height 496
click at [122, 57] on button "button" at bounding box center [123, 56] width 6 height 6
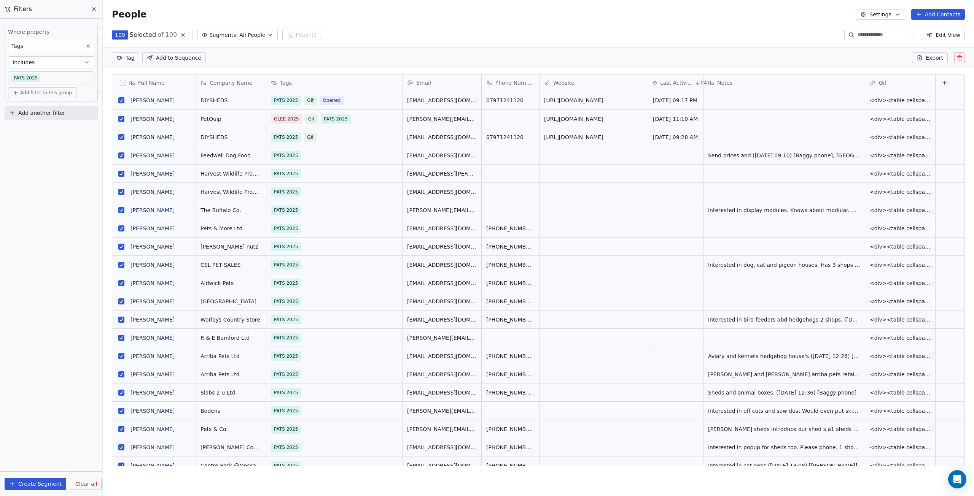
scroll to position [405, 865]
click at [130, 61] on html "DIY SHEDS Contacts People Marketing Workflows Campaigns Metrics & Events Sales …" at bounding box center [487, 248] width 974 height 496
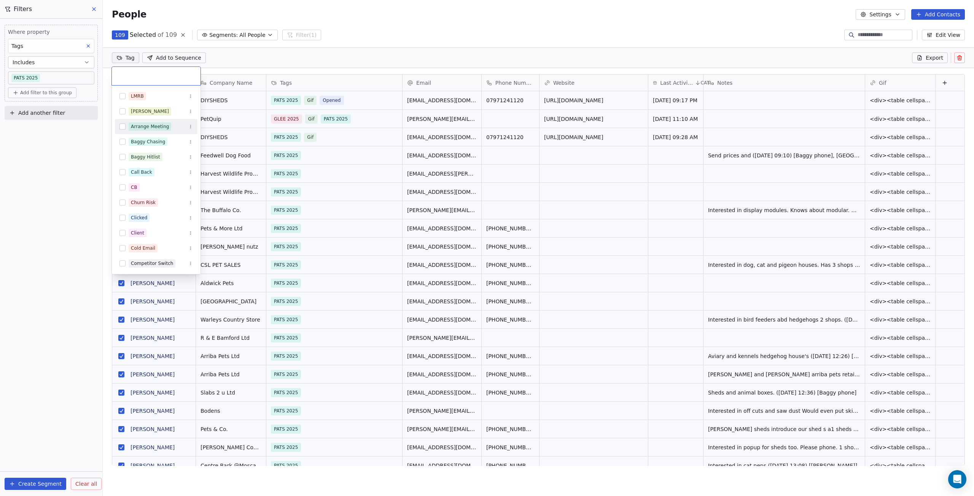
drag, startPoint x: 154, startPoint y: 121, endPoint x: 156, endPoint y: 138, distance: 17.3
click at [156, 130] on div "LMRB Anton Arrange Meeting Baggy Chasing Baggy Hitlist Call Back CB Churn Risk …" at bounding box center [155, 171] width 89 height 208
click at [140, 135] on div "PATS 2025" at bounding box center [143, 134] width 24 height 7
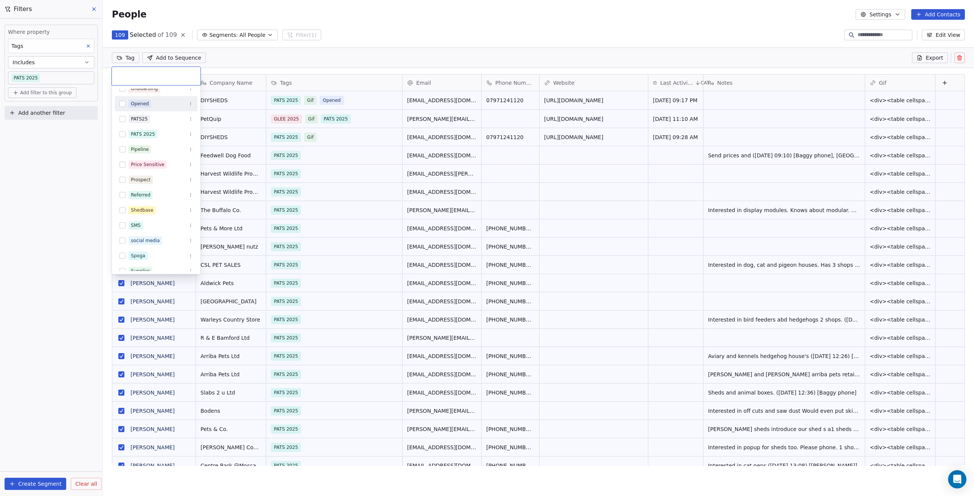
click at [364, 40] on html "DIY SHEDS Contacts People Marketing Workflows Campaigns Metrics & Events Sales …" at bounding box center [487, 248] width 974 height 496
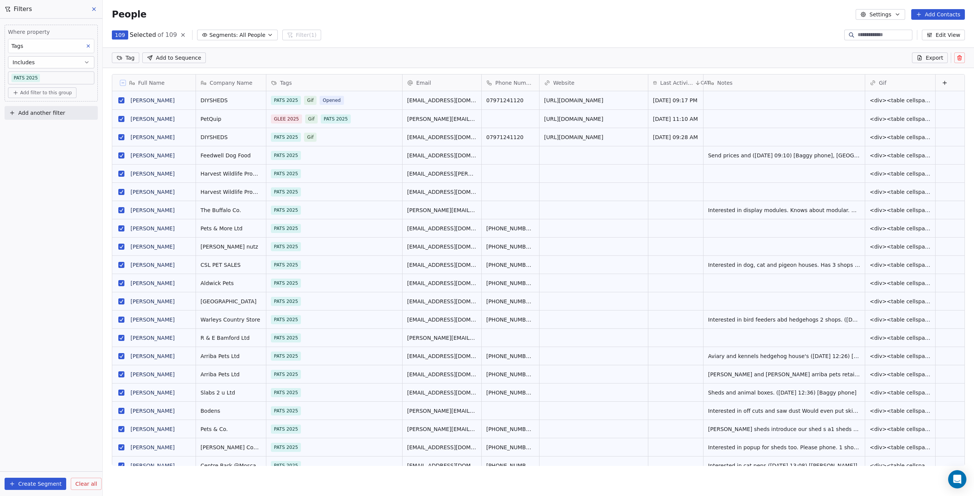
click at [130, 59] on html "DIY SHEDS Contacts People Marketing Workflows Campaigns Metrics & Events Sales …" at bounding box center [487, 248] width 974 height 496
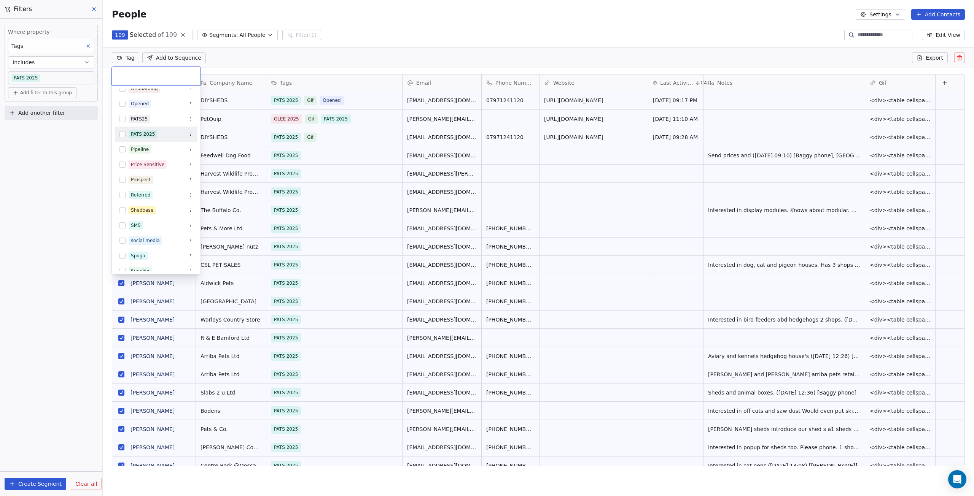
click at [366, 27] on html "DIY SHEDS Contacts People Marketing Workflows Campaigns Metrics & Events Sales …" at bounding box center [487, 248] width 974 height 496
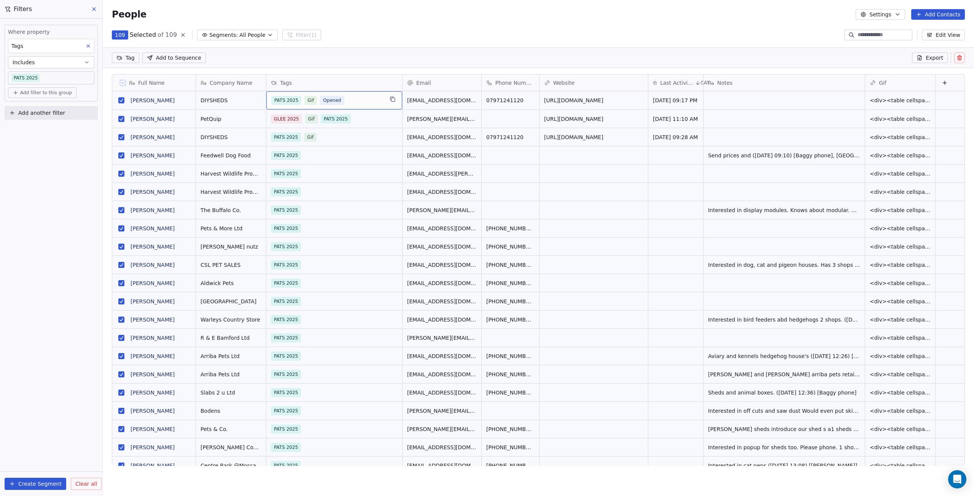
click at [370, 103] on div "PATS 2025 Gif Opened" at bounding box center [327, 100] width 112 height 9
click at [179, 61] on span "Add to Sequence" at bounding box center [178, 58] width 45 height 8
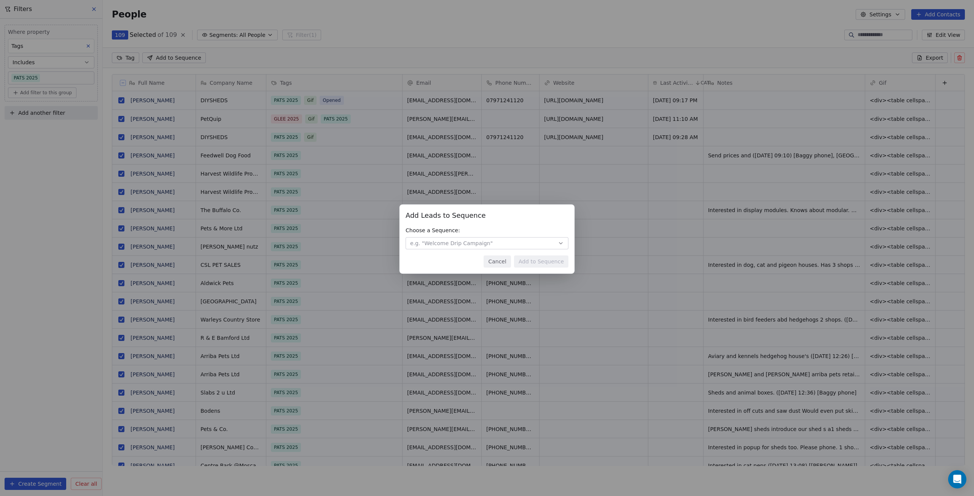
click at [554, 243] on button "e.g. "Welcome Drip Campaign"" at bounding box center [486, 243] width 163 height 12
click at [555, 243] on div "Add Leads to Sequence Add Leads to Sequence Choose a Sequence: e.g. "Welcome Dr…" at bounding box center [487, 247] width 974 height 111
click at [493, 30] on div "Add Leads to Sequence Add Leads to Sequence Choose a Sequence: e.g. "Welcome Dr…" at bounding box center [487, 248] width 974 height 496
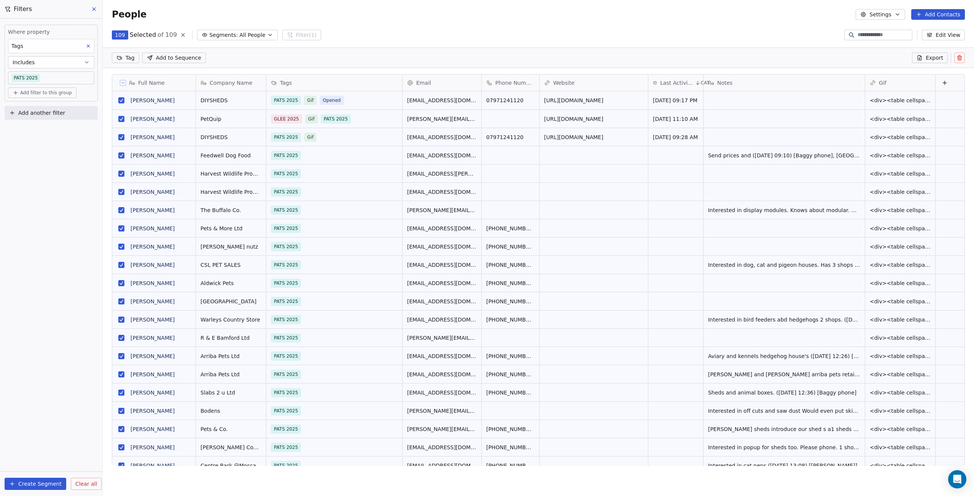
click at [94, 13] on button at bounding box center [94, 9] width 11 height 11
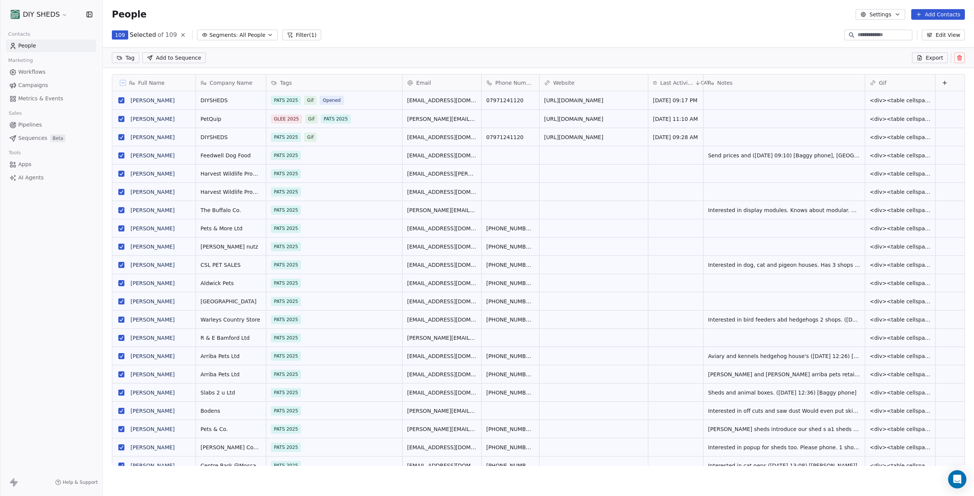
click at [45, 84] on span "Campaigns" at bounding box center [33, 85] width 30 height 8
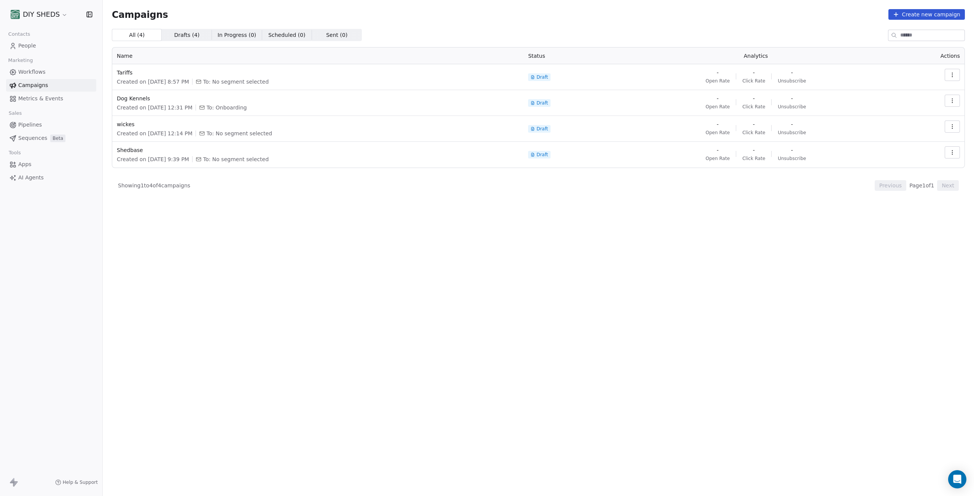
click at [177, 38] on span "Drafts ( 4 )" at bounding box center [186, 35] width 25 height 8
click at [146, 37] on span "All ( 4 ) All ( 4 )" at bounding box center [137, 35] width 50 height 12
click at [921, 15] on button "Create new campaign" at bounding box center [926, 14] width 76 height 11
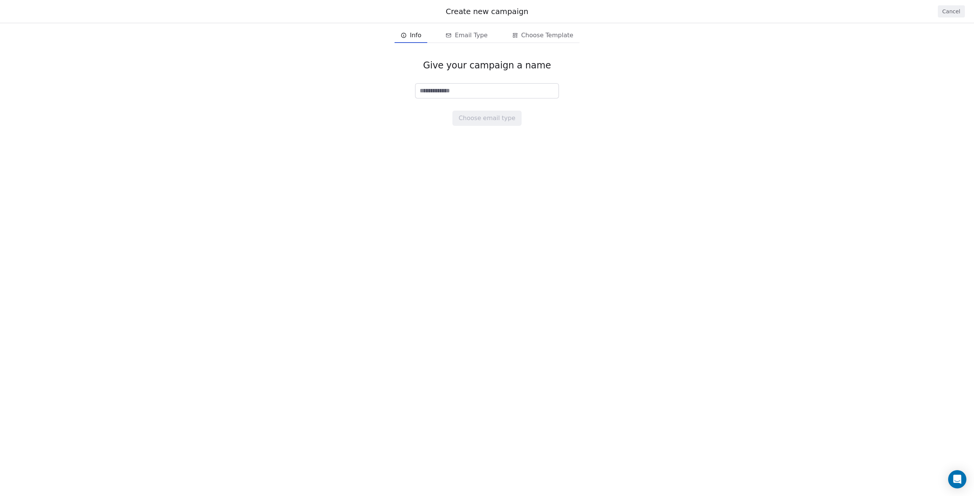
click at [472, 87] on input at bounding box center [486, 91] width 143 height 14
type input "**********"
click at [487, 122] on button "Choose email type" at bounding box center [486, 118] width 69 height 15
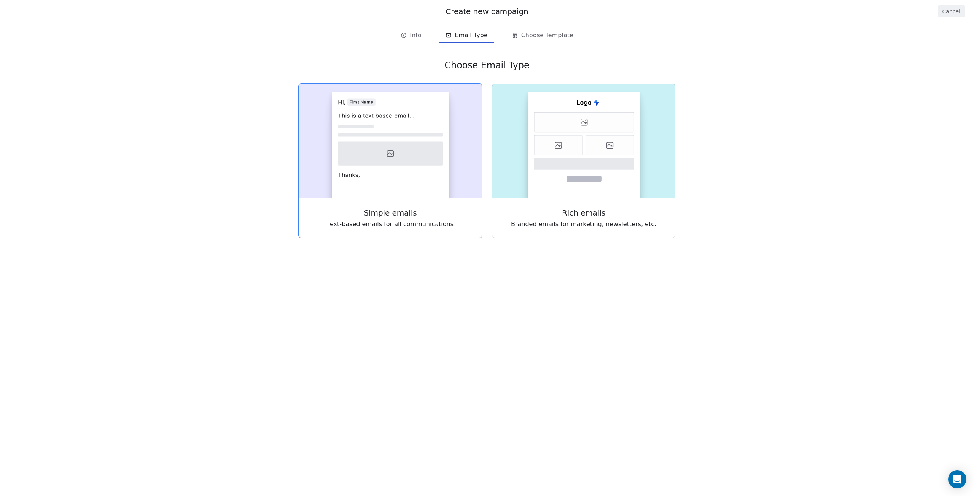
click at [416, 156] on icon at bounding box center [390, 154] width 105 height 24
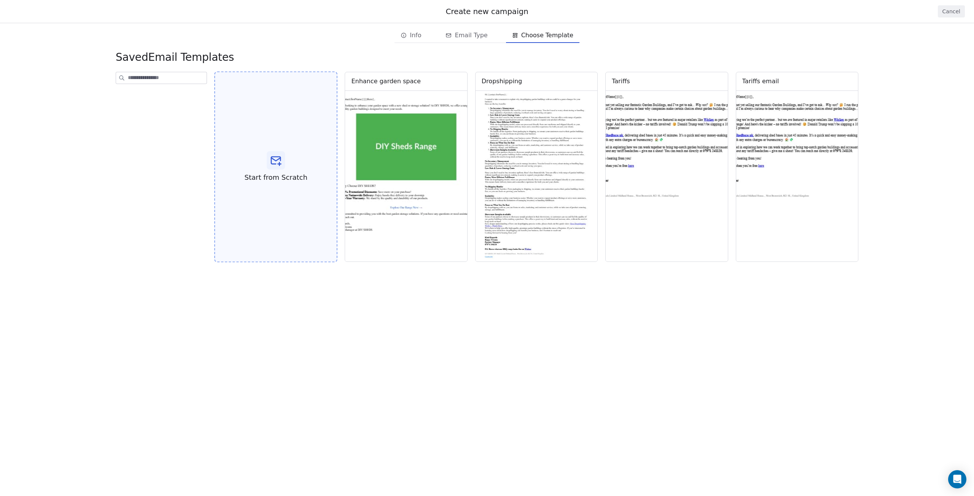
click at [275, 172] on div "Start from Scratch" at bounding box center [275, 166] width 123 height 191
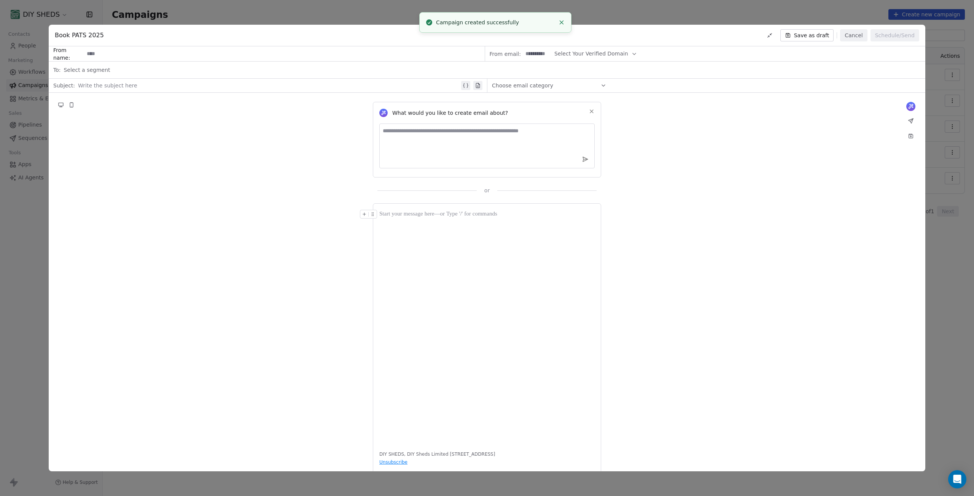
click at [472, 137] on textarea at bounding box center [486, 146] width 215 height 45
click at [460, 215] on div at bounding box center [486, 214] width 215 height 9
click at [856, 35] on button "Cancel" at bounding box center [853, 35] width 27 height 12
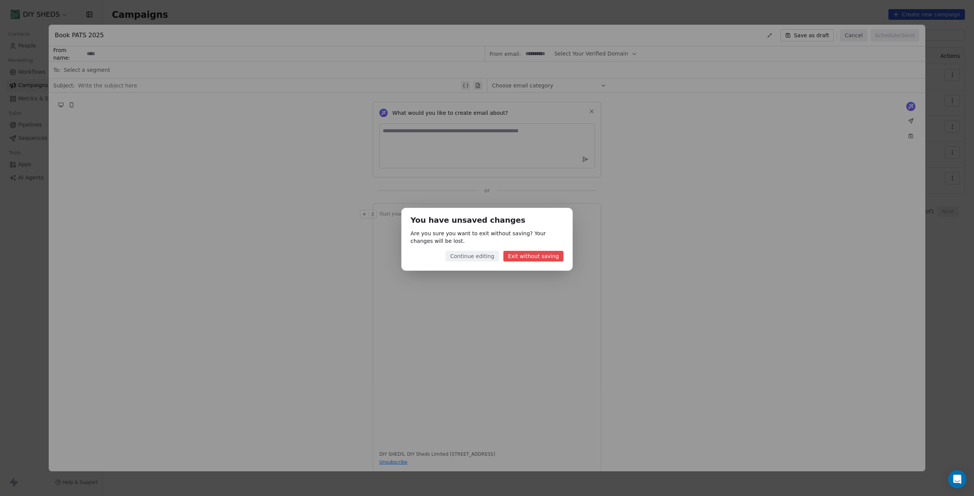
click at [555, 259] on button "Exit without saving" at bounding box center [533, 256] width 60 height 11
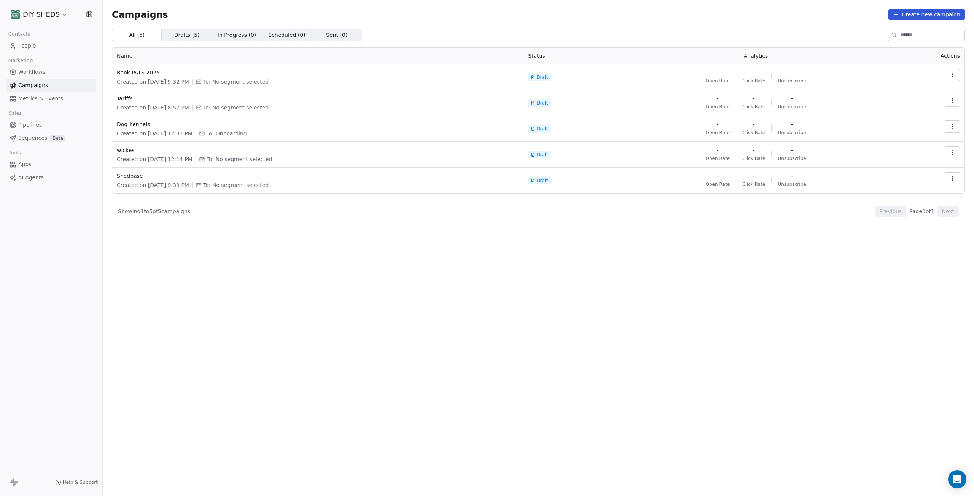
click at [59, 19] on html "DIY SHEDS Contacts People Marketing Workflows Campaigns Metrics & Events Sales …" at bounding box center [487, 248] width 974 height 496
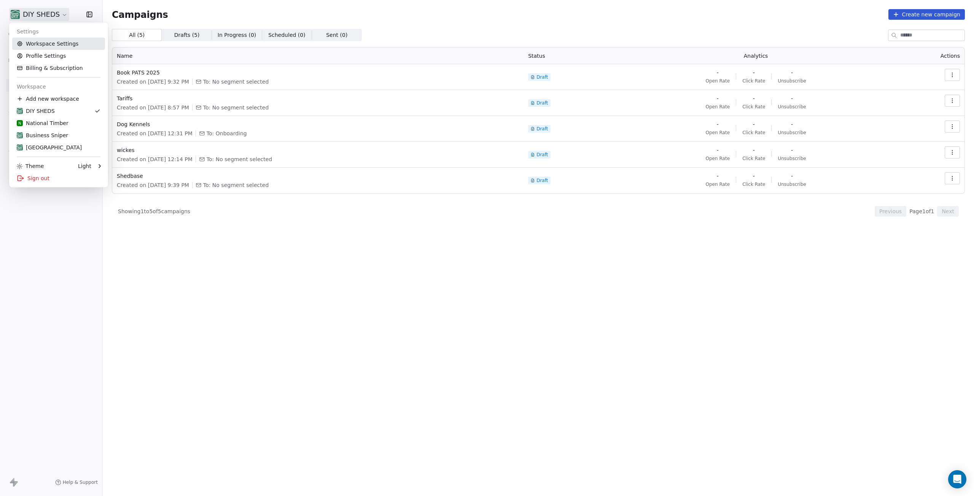
click at [48, 46] on link "Workspace Settings" at bounding box center [58, 44] width 93 height 12
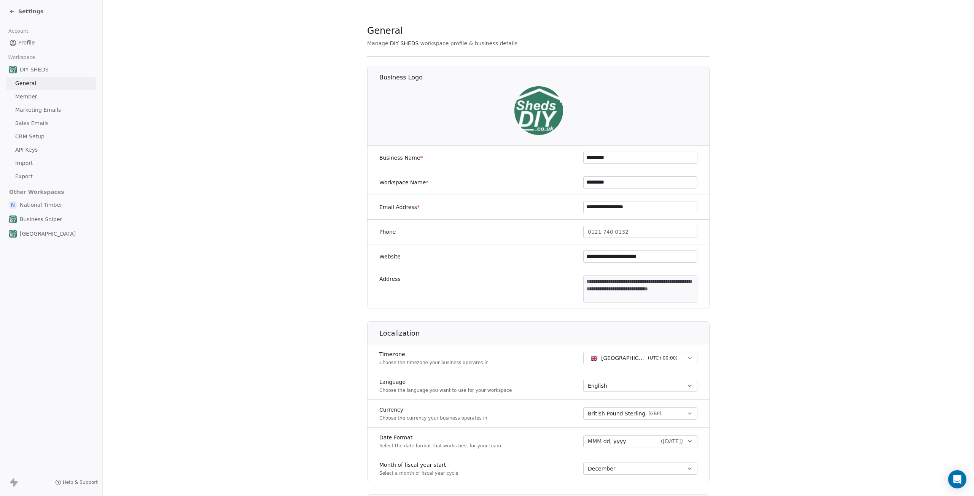
click at [15, 13] on div "Settings" at bounding box center [26, 12] width 34 height 8
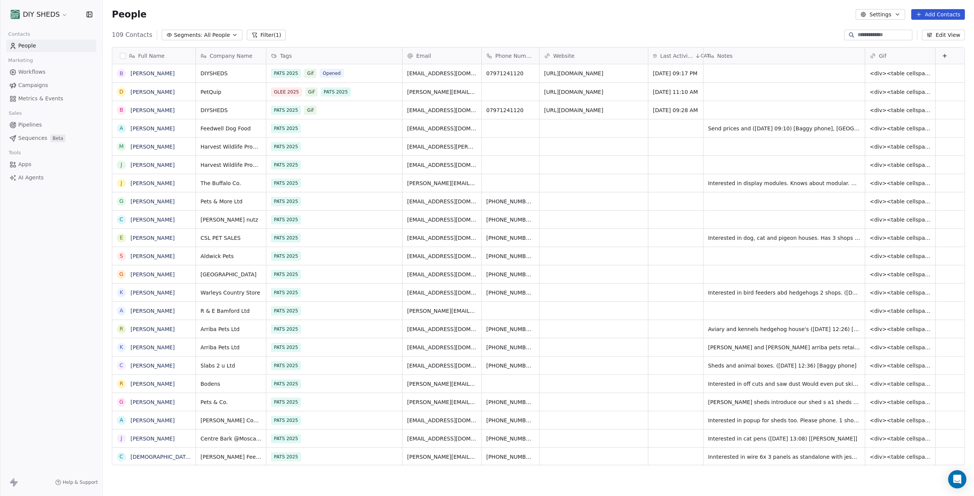
scroll to position [431, 865]
click at [157, 110] on link "[PERSON_NAME]" at bounding box center [152, 110] width 44 height 6
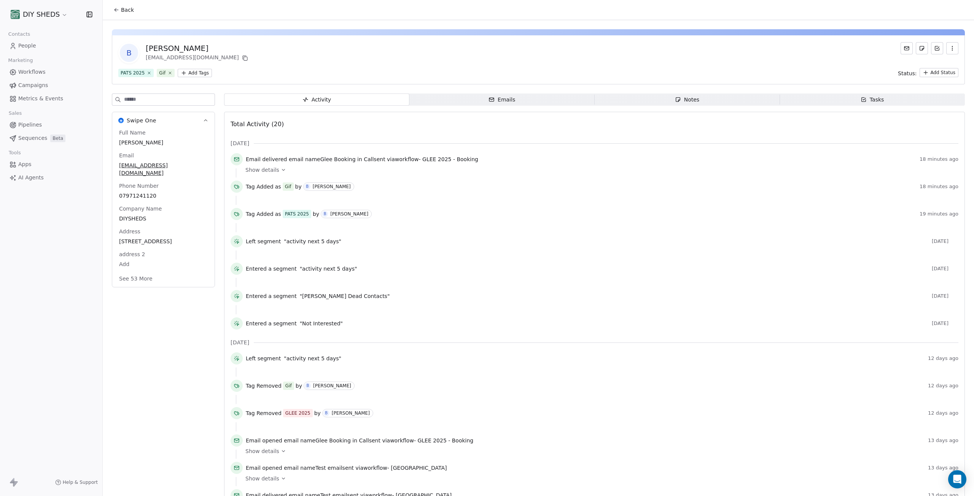
click at [20, 71] on span "Workflows" at bounding box center [31, 72] width 27 height 8
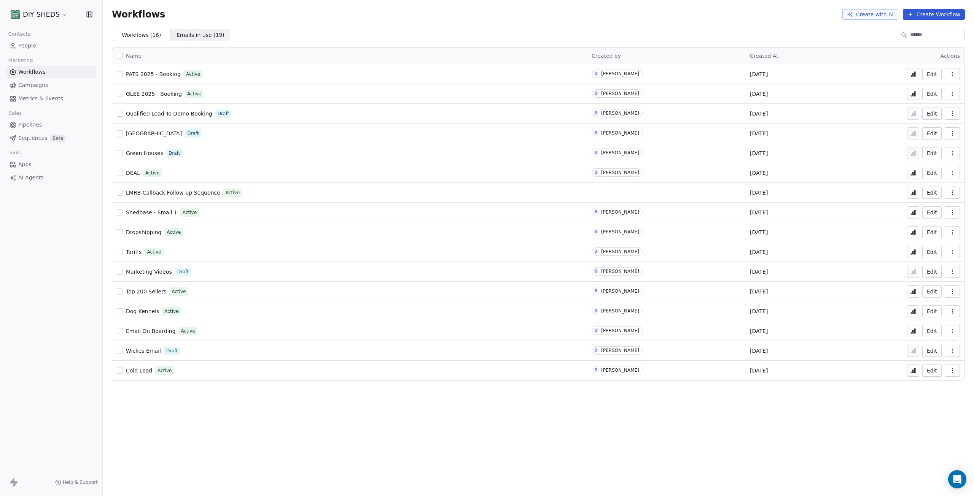
click at [157, 76] on span "PATS 2025 - Booking" at bounding box center [153, 74] width 55 height 6
click at [34, 46] on span "People" at bounding box center [27, 46] width 18 height 8
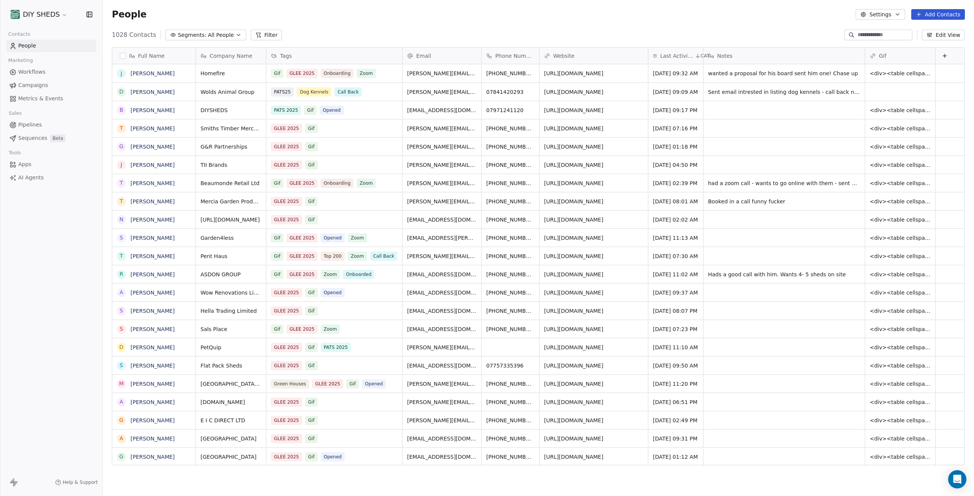
scroll to position [431, 865]
click at [255, 37] on icon at bounding box center [258, 35] width 6 height 6
click at [37, 33] on span "Add Filter" at bounding box center [30, 32] width 25 height 8
click at [37, 48] on span "Contact properties" at bounding box center [37, 50] width 49 height 8
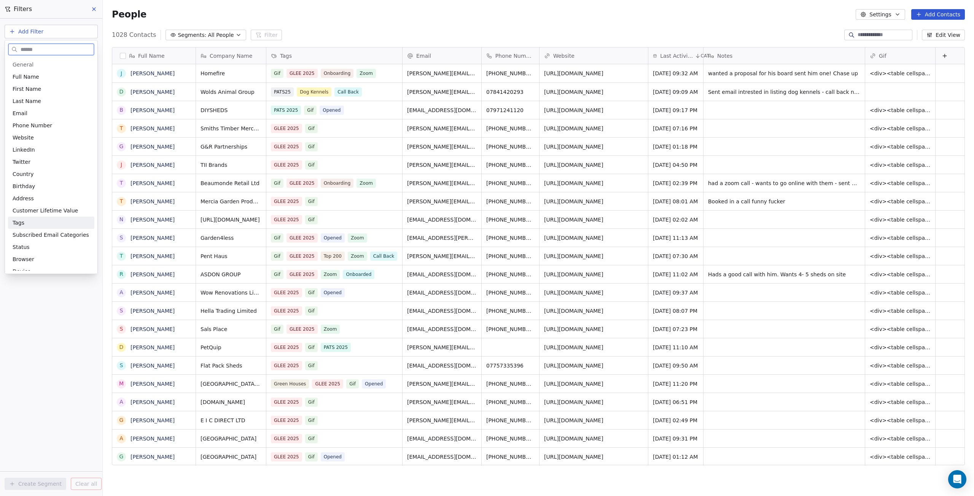
click at [34, 218] on div "Tags" at bounding box center [51, 223] width 86 height 12
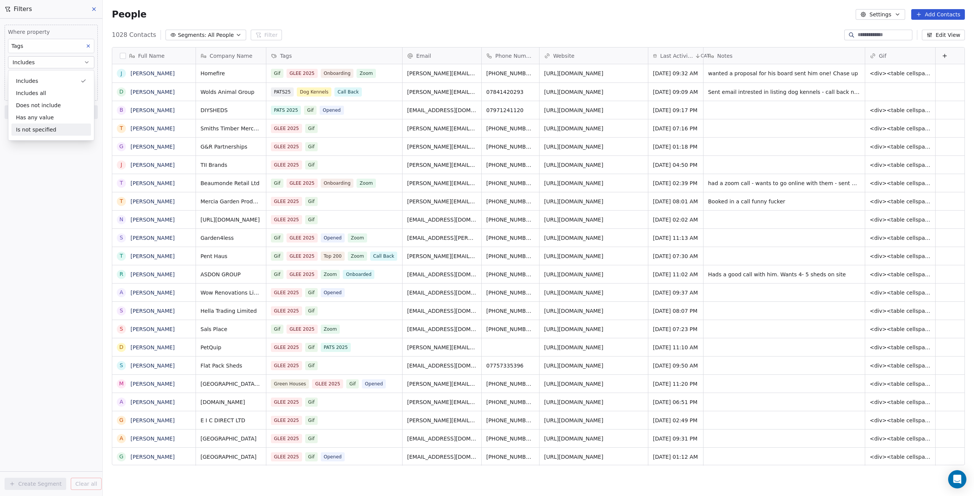
drag, startPoint x: 64, startPoint y: 164, endPoint x: 60, endPoint y: 135, distance: 28.7
click at [62, 163] on div "Where property Tags Includes Select Tags Add filter to this group Add another f…" at bounding box center [51, 258] width 102 height 478
click at [51, 78] on body "DIY SHEDS Contacts People Marketing Workflows Campaigns Metrics & Events Sales …" at bounding box center [487, 248] width 974 height 496
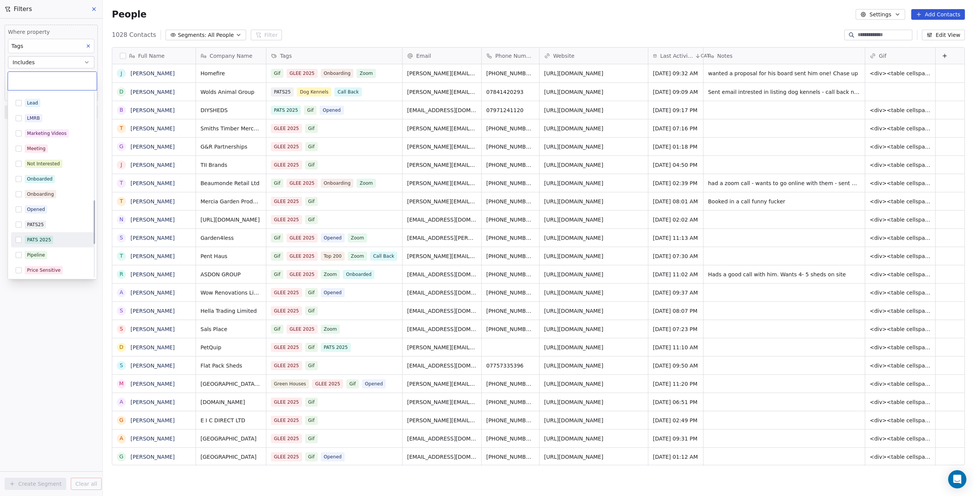
scroll to position [456, 0]
click at [44, 192] on div "PATS 2025" at bounding box center [39, 192] width 24 height 7
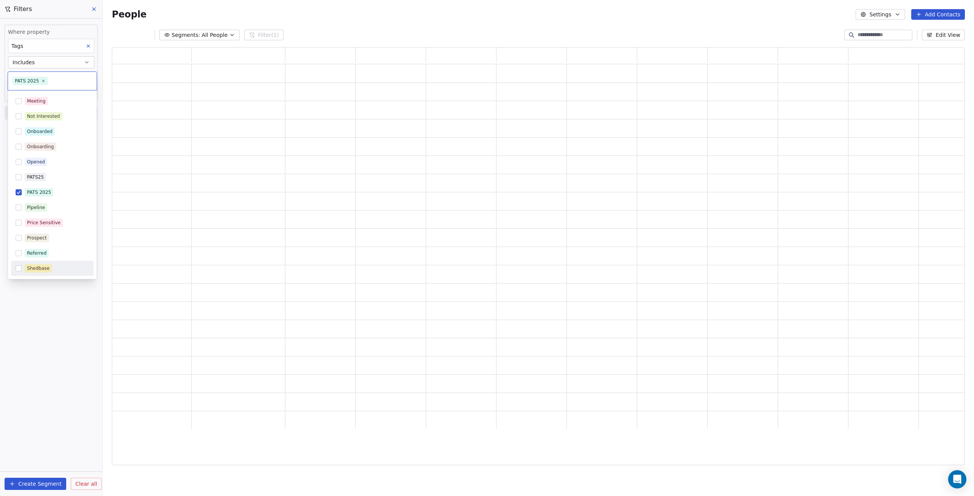
click at [60, 302] on html "DIY SHEDS Contacts People Marketing Workflows Campaigns Metrics & Events Sales …" at bounding box center [487, 248] width 974 height 496
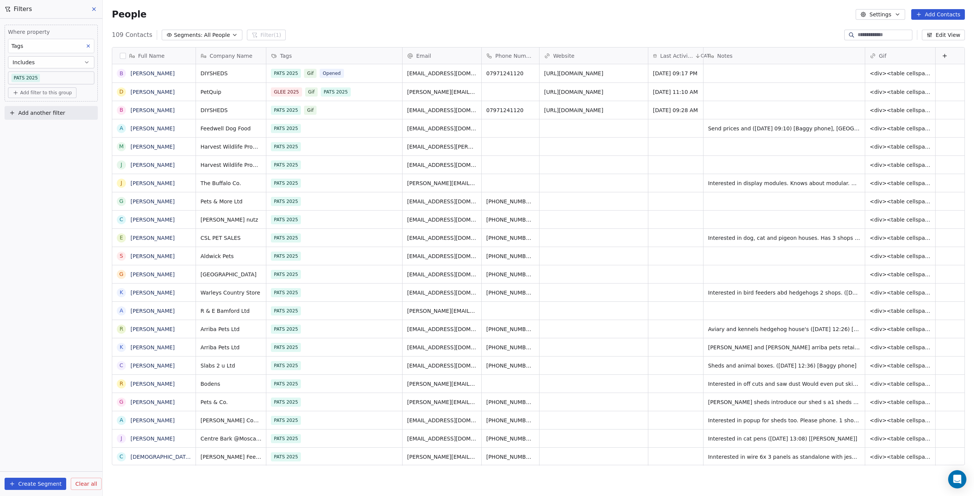
scroll to position [431, 865]
click at [121, 55] on button "button" at bounding box center [123, 56] width 6 height 6
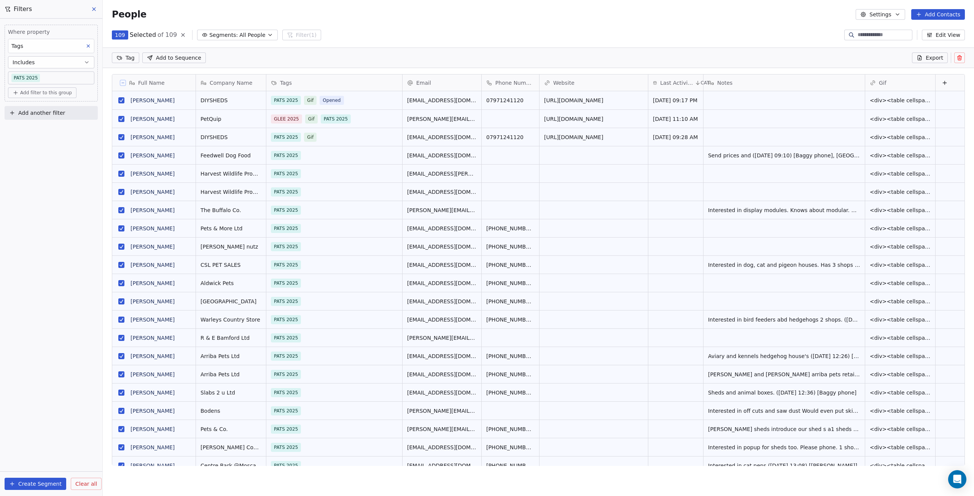
scroll to position [405, 865]
click at [133, 57] on html "DIY SHEDS Contacts People Marketing Workflows Campaigns Metrics & Events Sales …" at bounding box center [487, 248] width 974 height 496
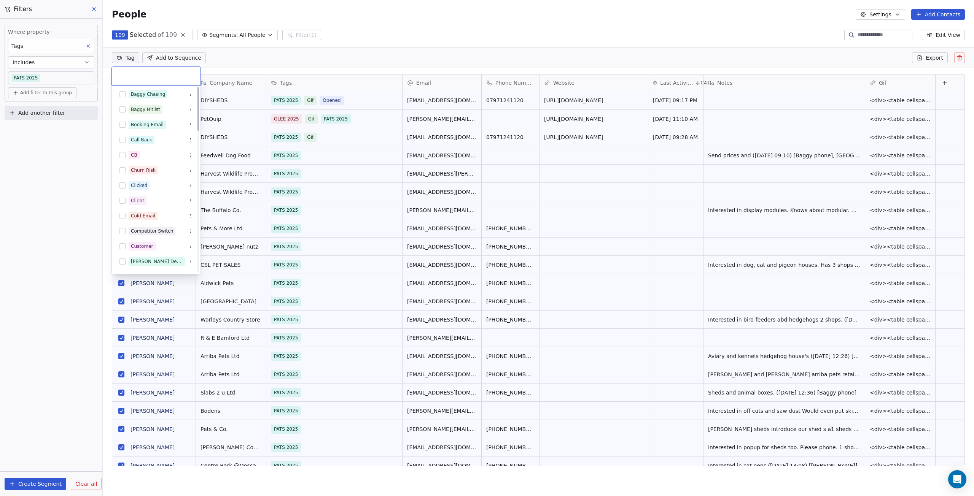
scroll to position [0, 0]
click at [344, 32] on html "DIY SHEDS Contacts People Marketing Workflows Campaigns Metrics & Events Sales …" at bounding box center [487, 248] width 974 height 496
